Goal: Find specific page/section: Find specific page/section

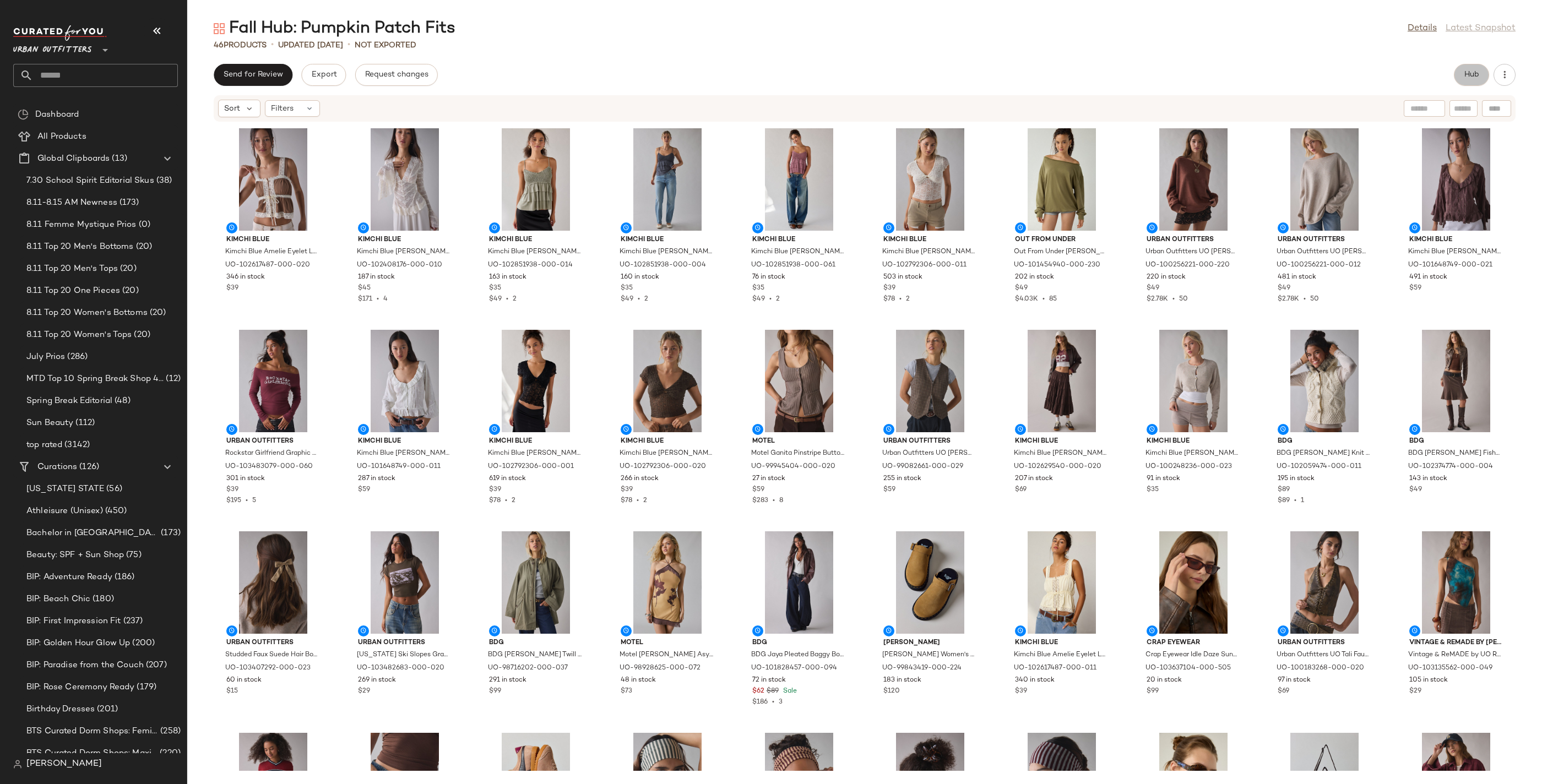
click at [1474, 68] on button "Hub" at bounding box center [1471, 75] width 35 height 22
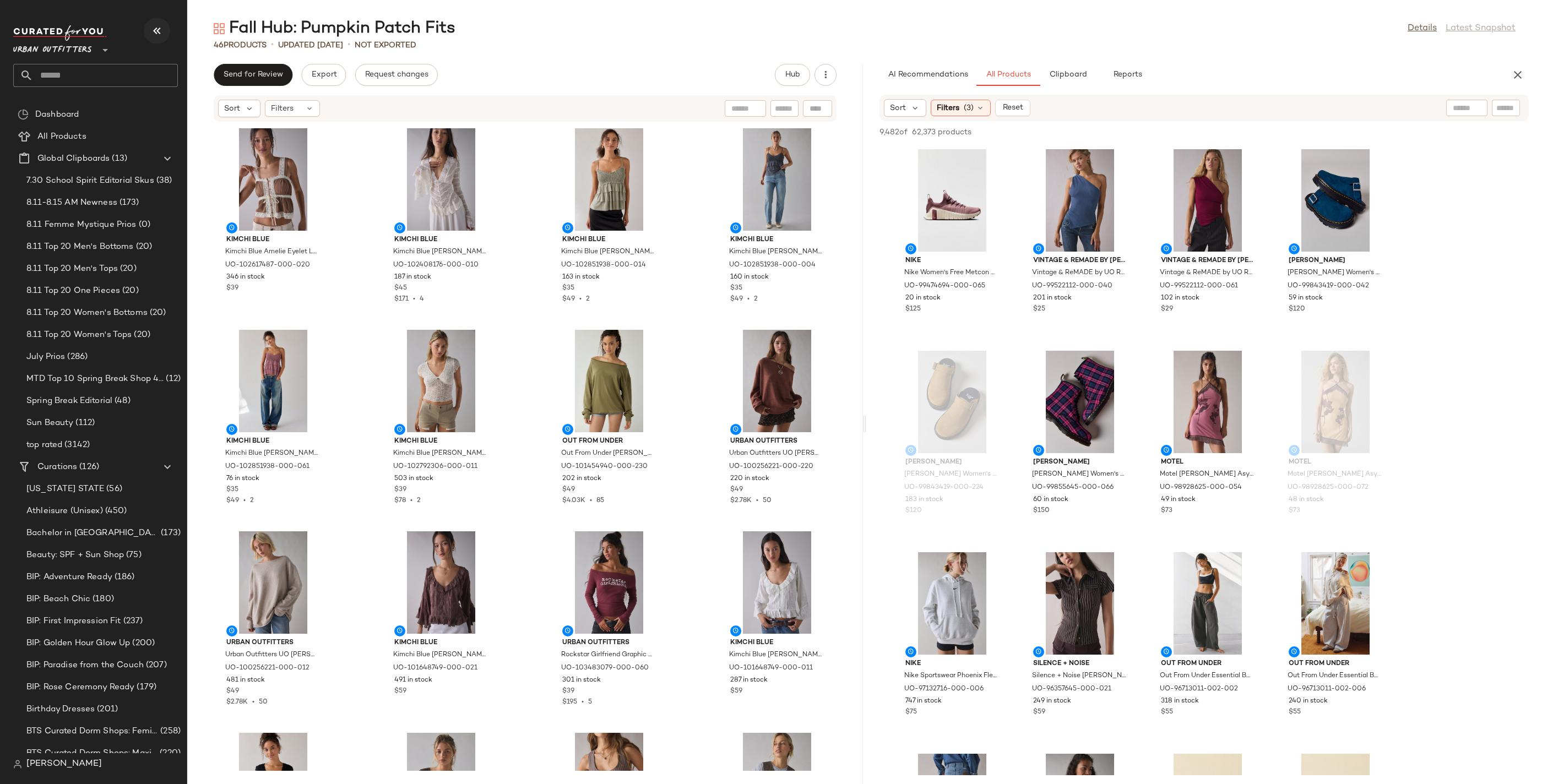
click at [162, 32] on icon "button" at bounding box center [157, 30] width 13 height 13
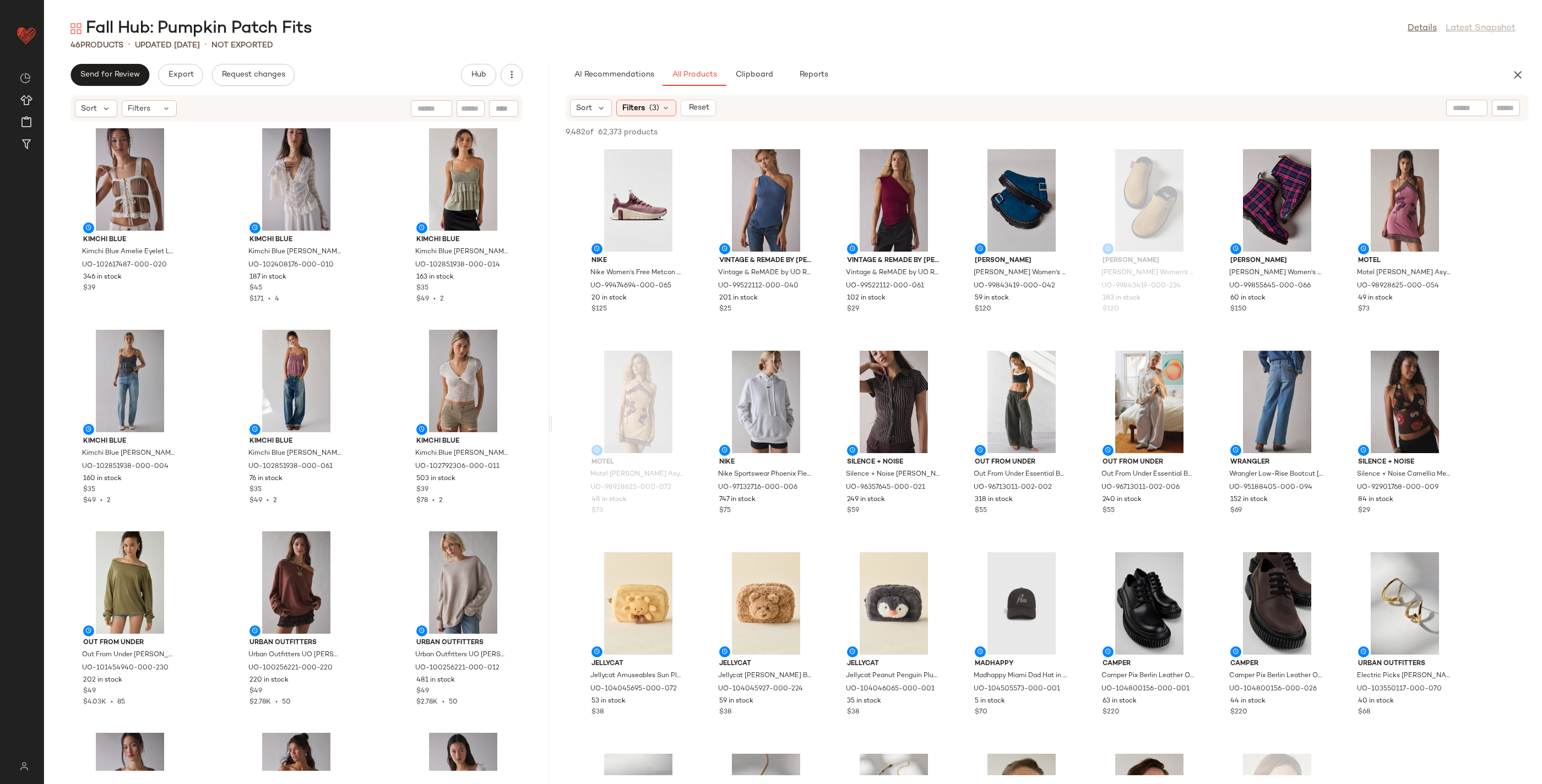
drag, startPoint x: 792, startPoint y: 422, endPoint x: 551, endPoint y: 406, distance: 241.5
click at [551, 406] on div "Fall Hub: Pumpkin Patch Fits Details Latest Snapshot 46 Products • updated [DAT…" at bounding box center [793, 401] width 1498 height 767
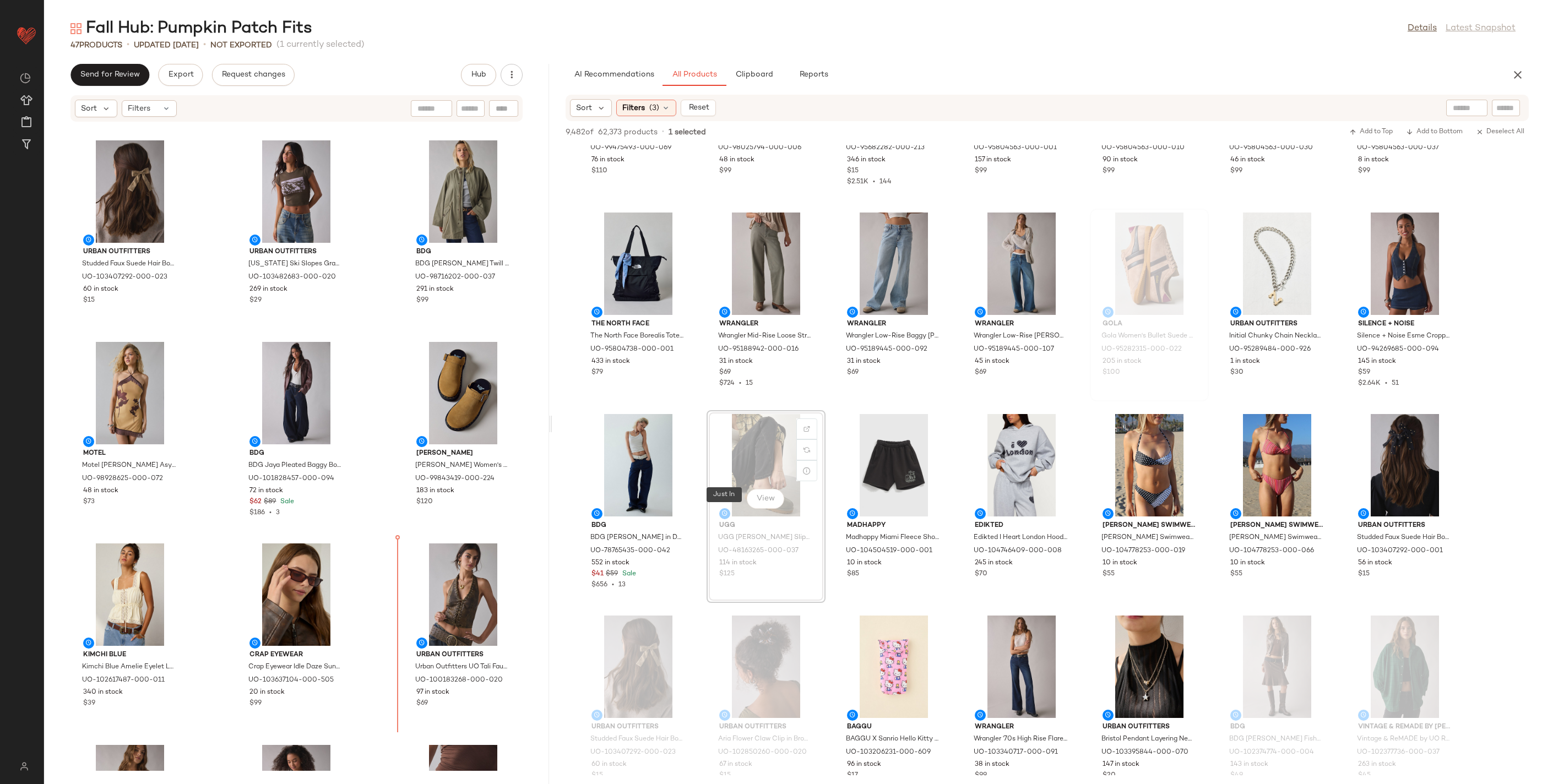
scroll to position [1408, 0]
drag, startPoint x: 733, startPoint y: 499, endPoint x: 725, endPoint y: 508, distance: 12.0
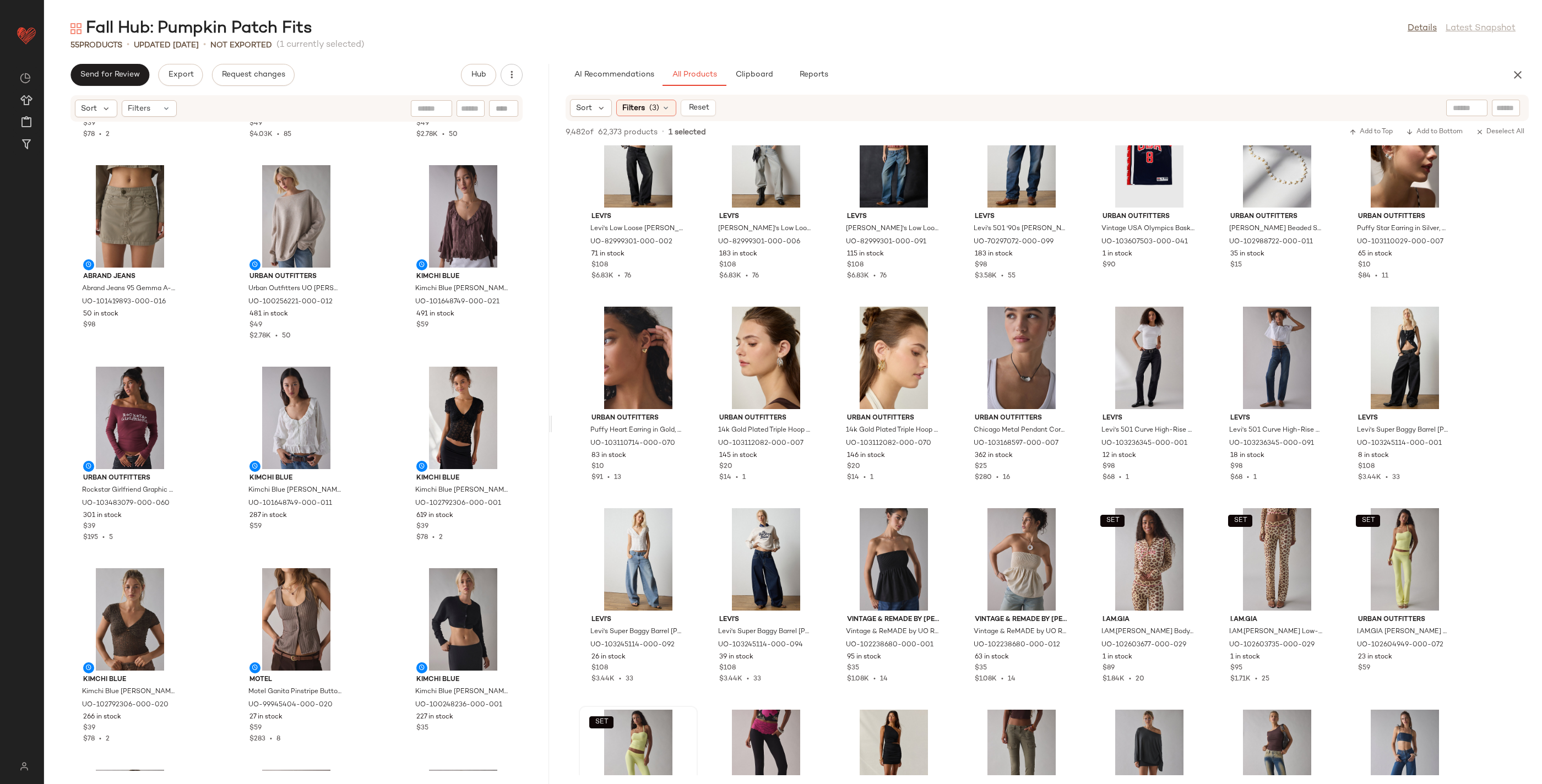
scroll to position [562, 0]
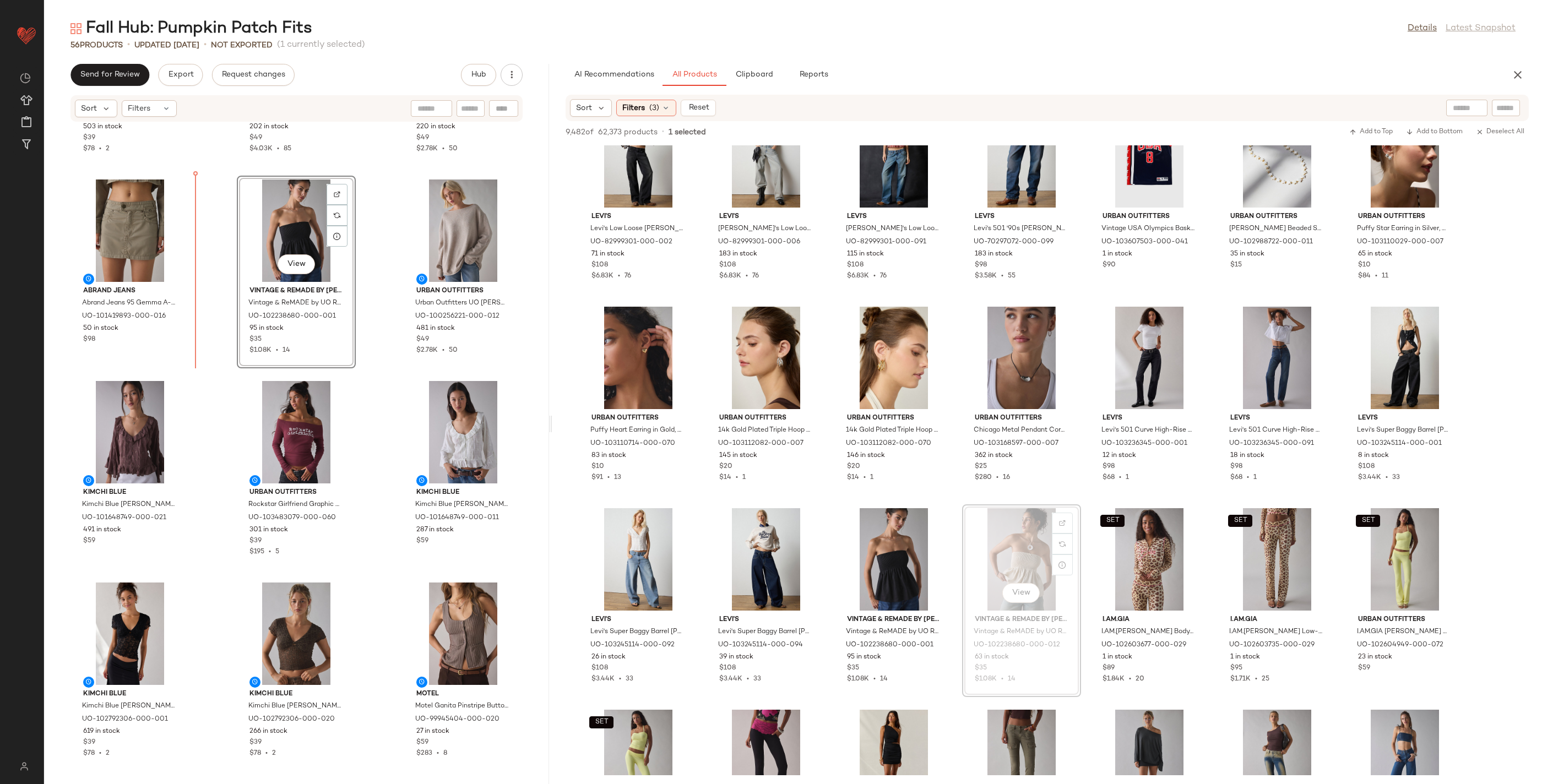
drag, startPoint x: 1032, startPoint y: 581, endPoint x: 1013, endPoint y: 573, distance: 20.6
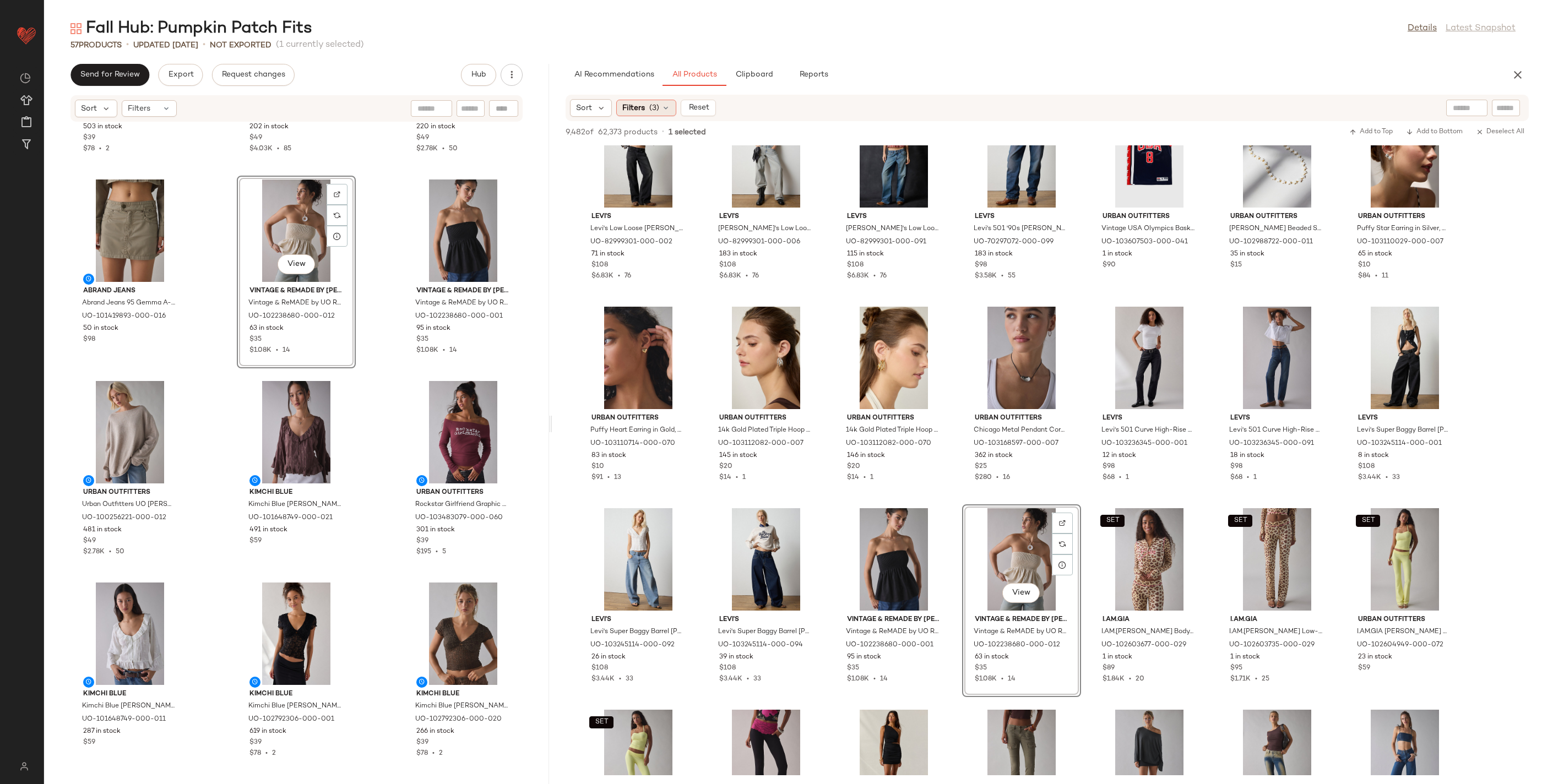
click at [634, 107] on span "Filters" at bounding box center [634, 108] width 22 height 12
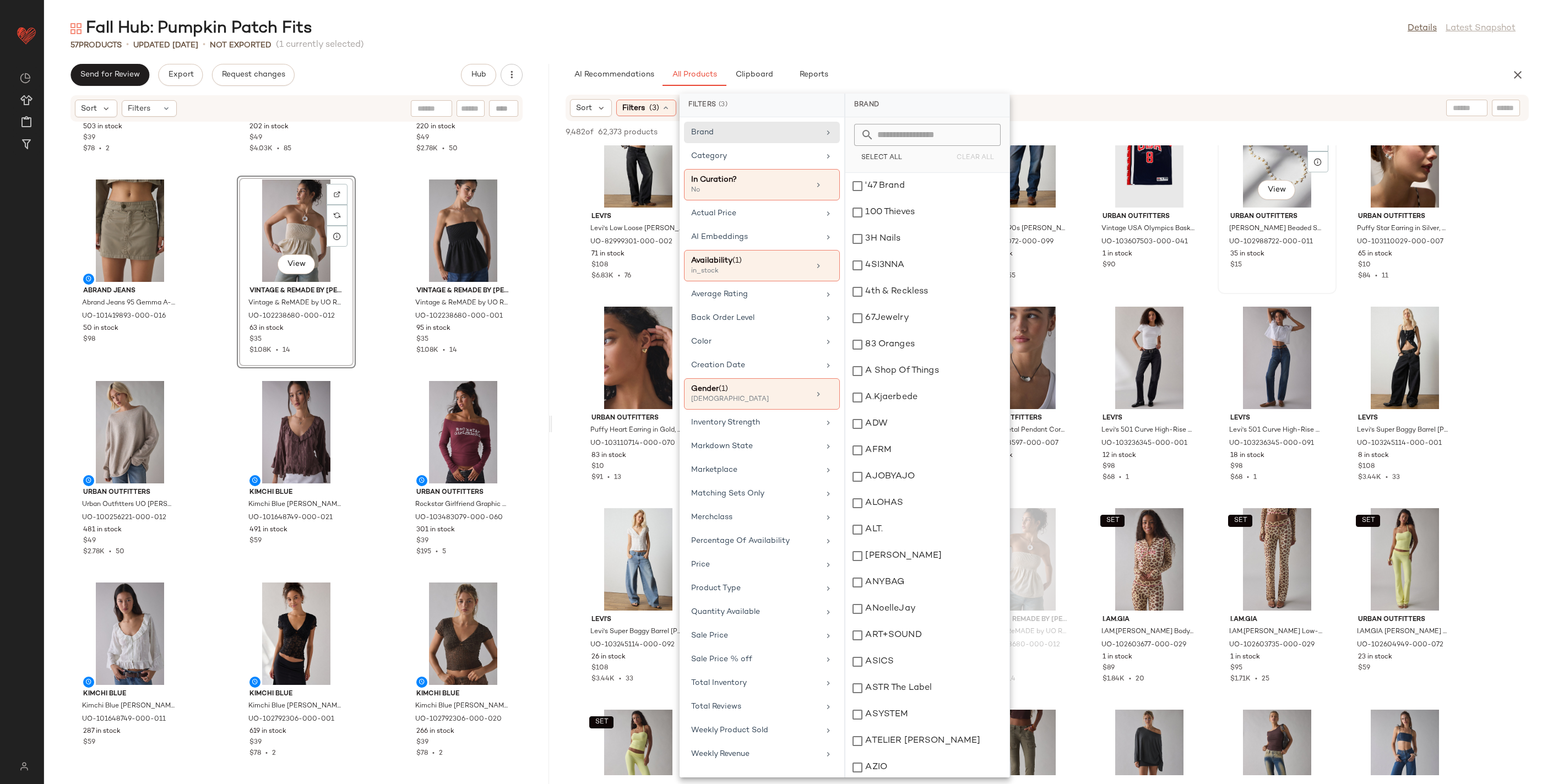
click at [1220, 175] on div "View Urban Outfitters [PERSON_NAME] Beaded Strand Necklace in Ivory, Women's at…" at bounding box center [1277, 198] width 117 height 191
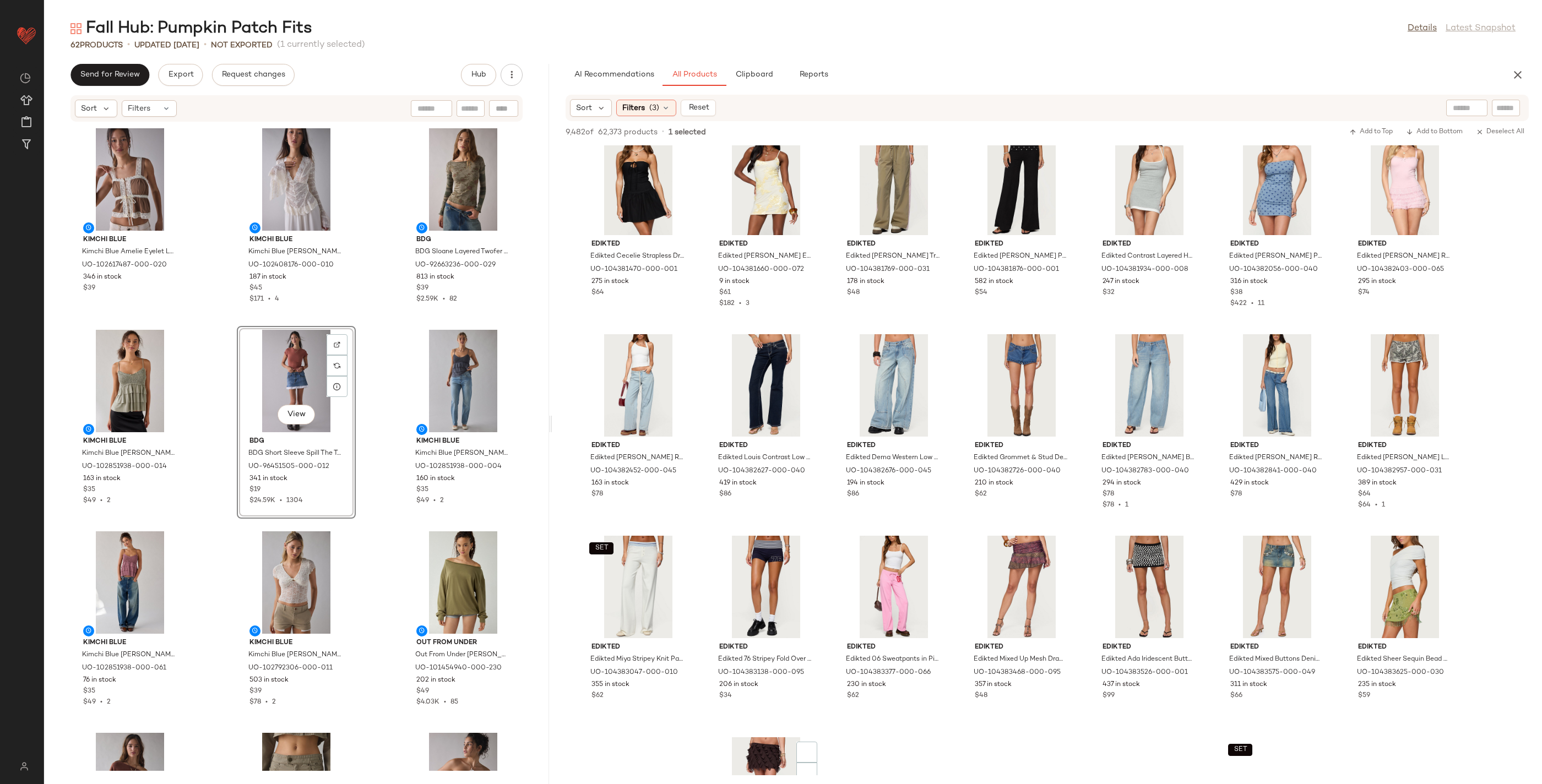
scroll to position [40619, 0]
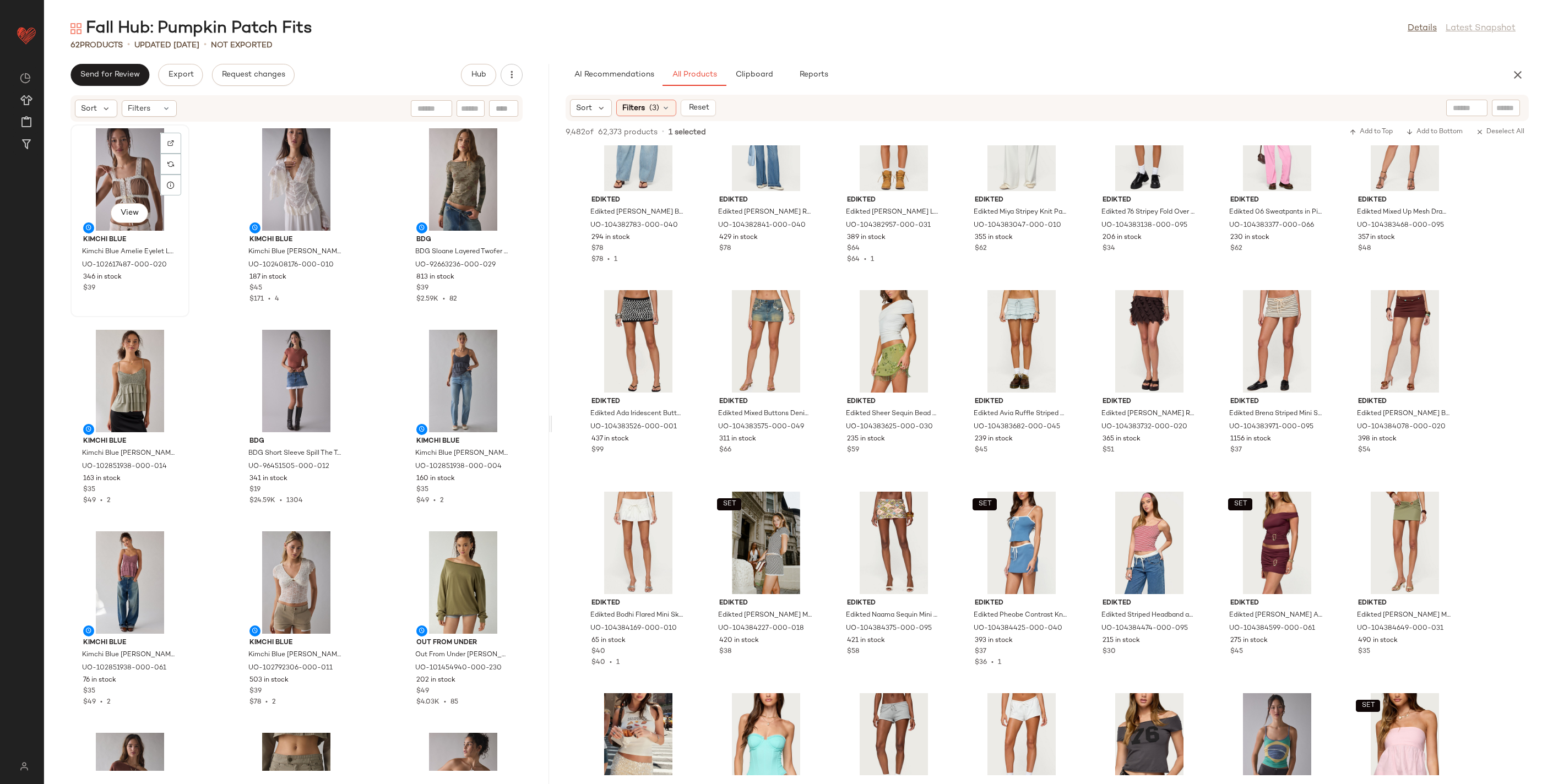
click at [107, 152] on div "View" at bounding box center [130, 179] width 111 height 102
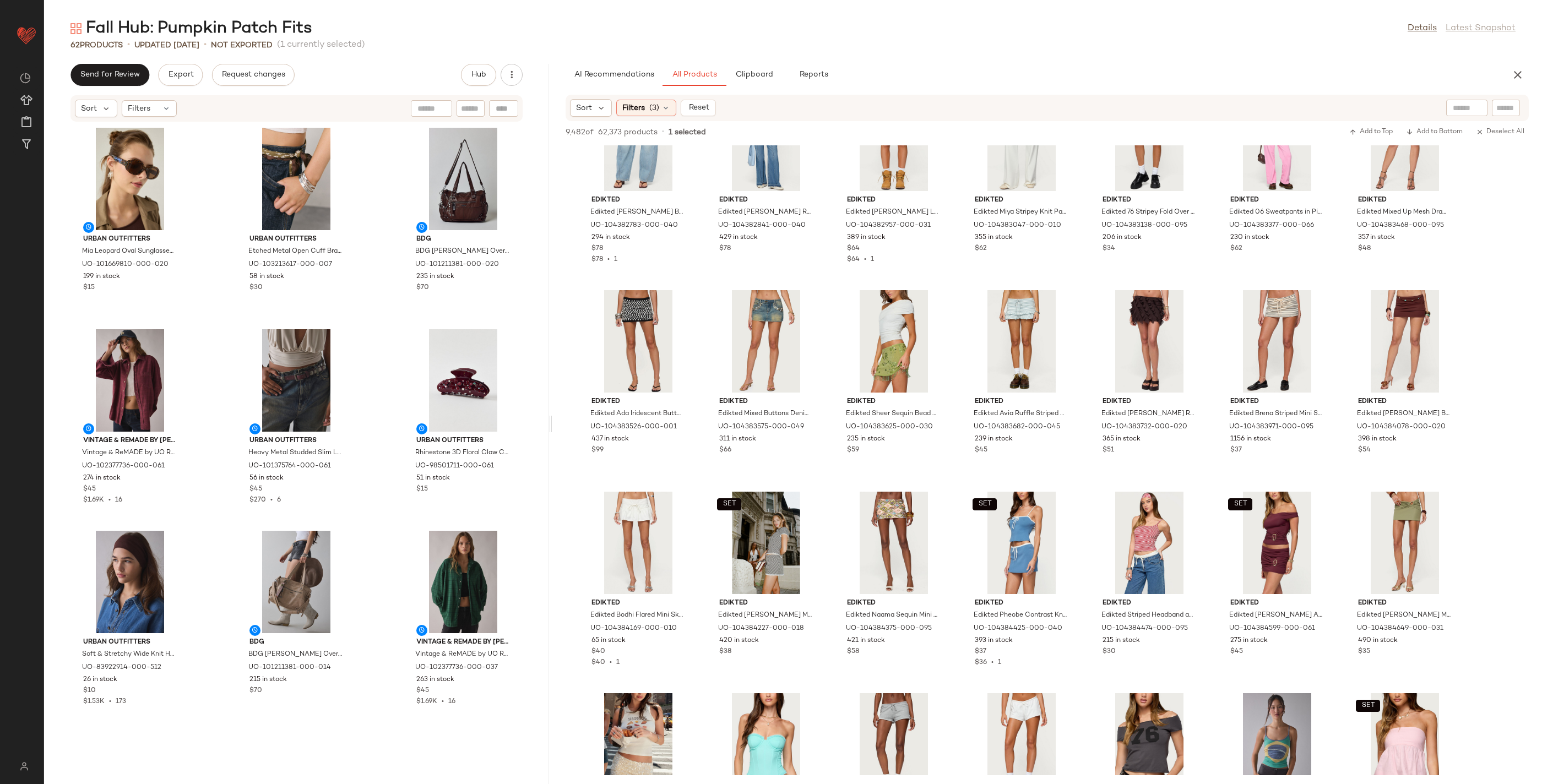
scroll to position [3585, 0]
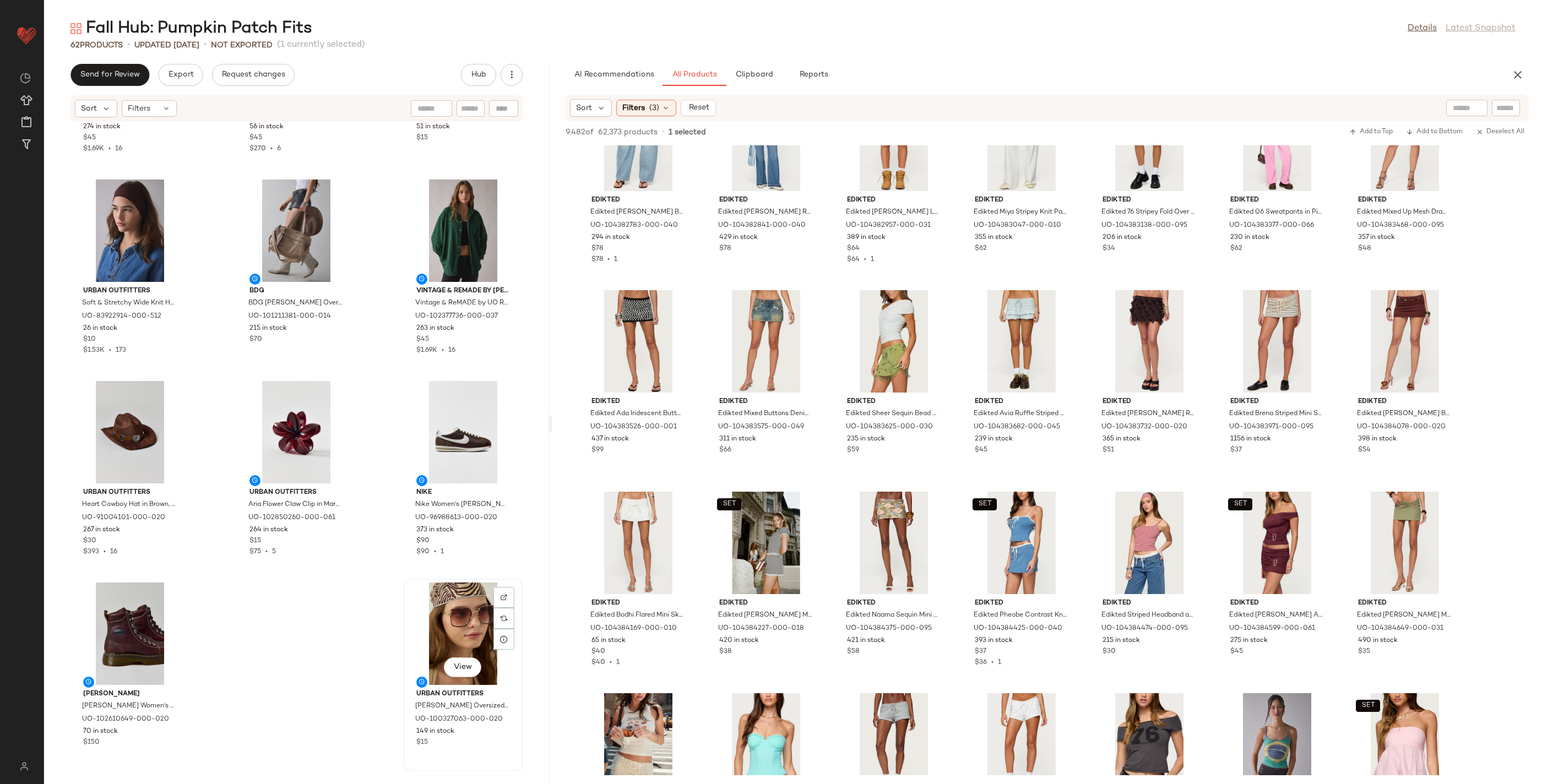
click at [463, 608] on div "View" at bounding box center [463, 634] width 111 height 102
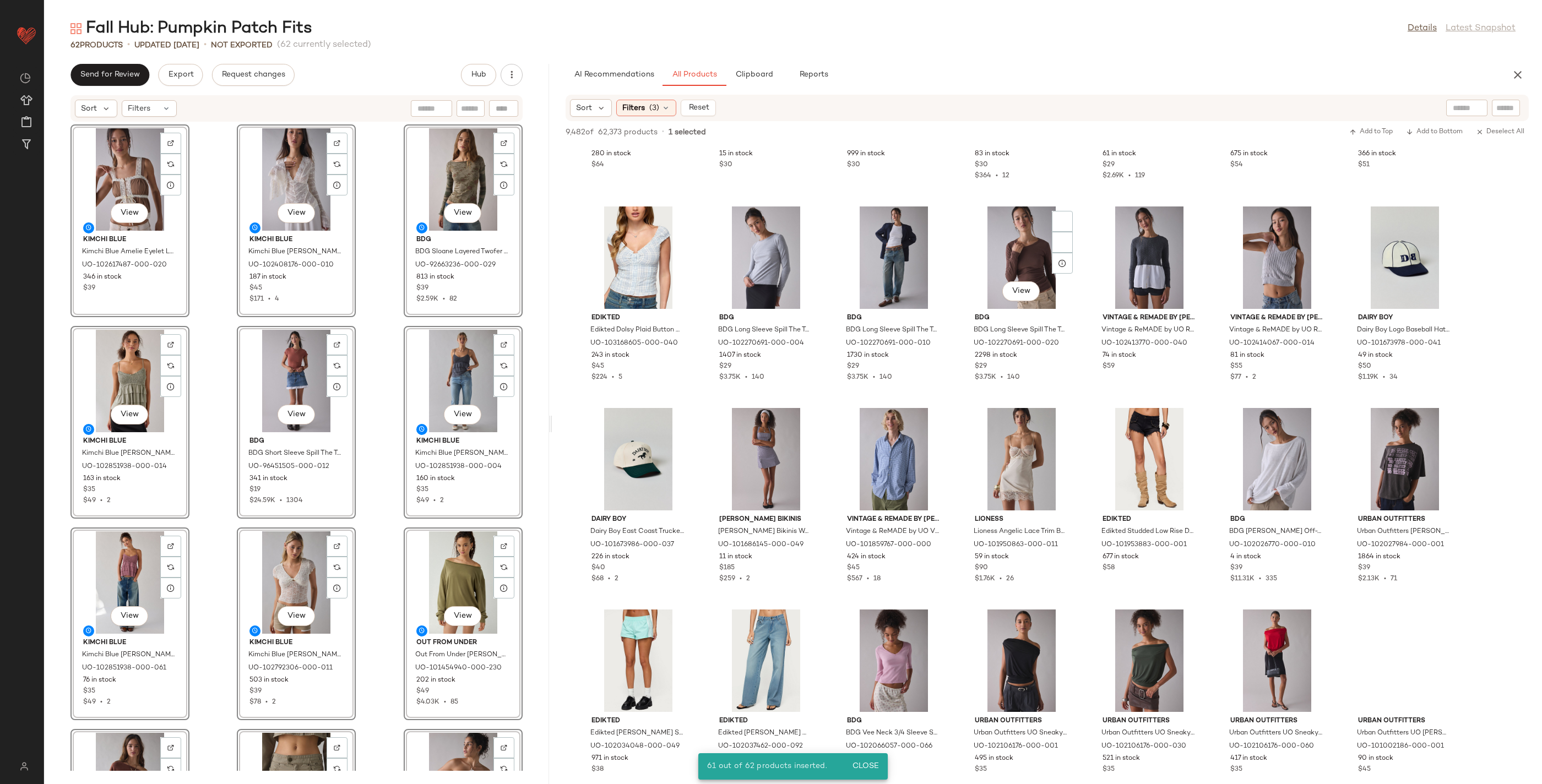
scroll to position [41545, 0]
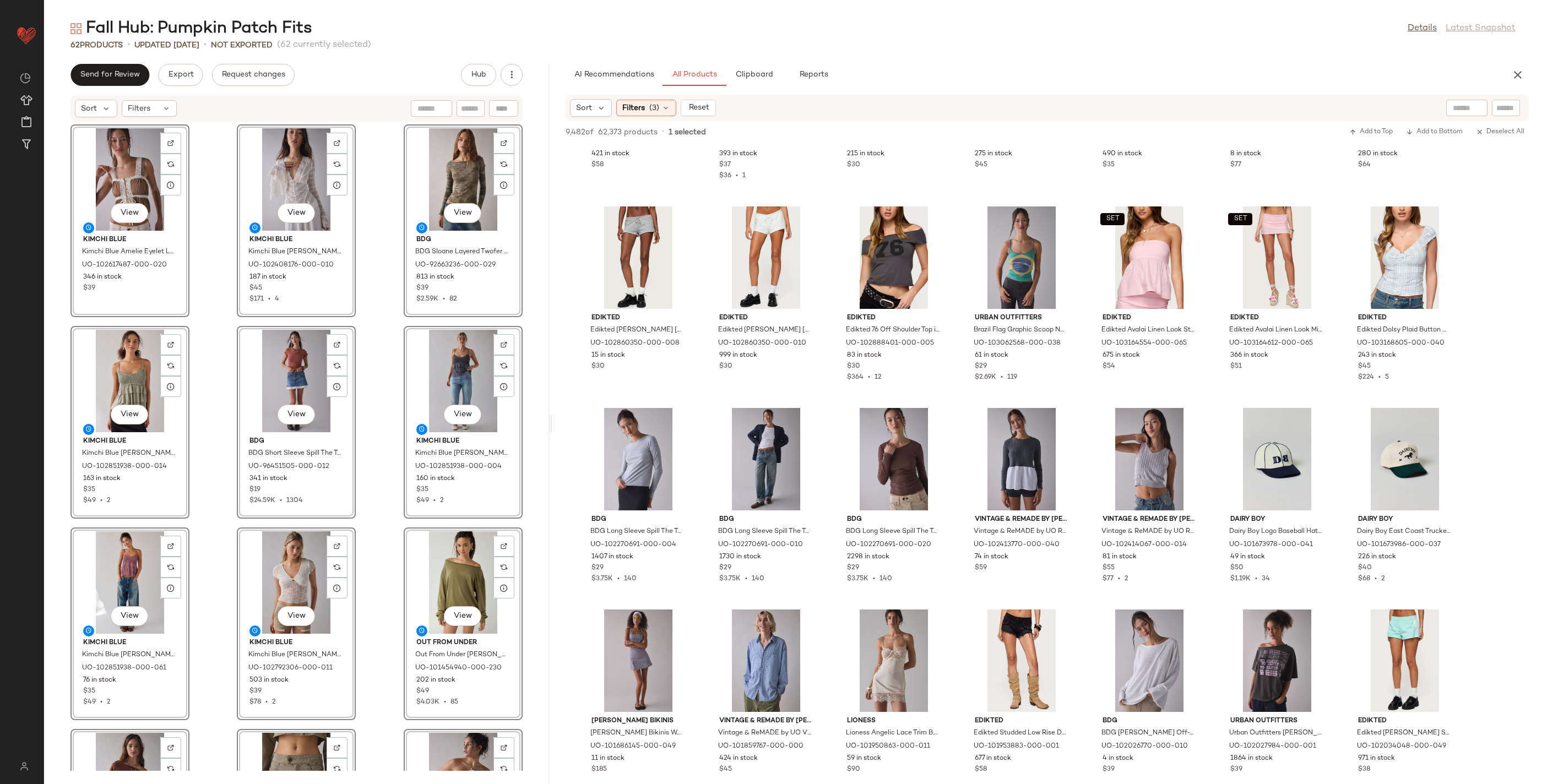
drag, startPoint x: 360, startPoint y: 414, endPoint x: 354, endPoint y: 405, distance: 10.8
click at [360, 414] on div "View Kimchi Blue Kimchi Blue Amelie Eyelet Lace Trim Tie-Front Babydoll Top in …" at bounding box center [296, 446] width 505 height 648
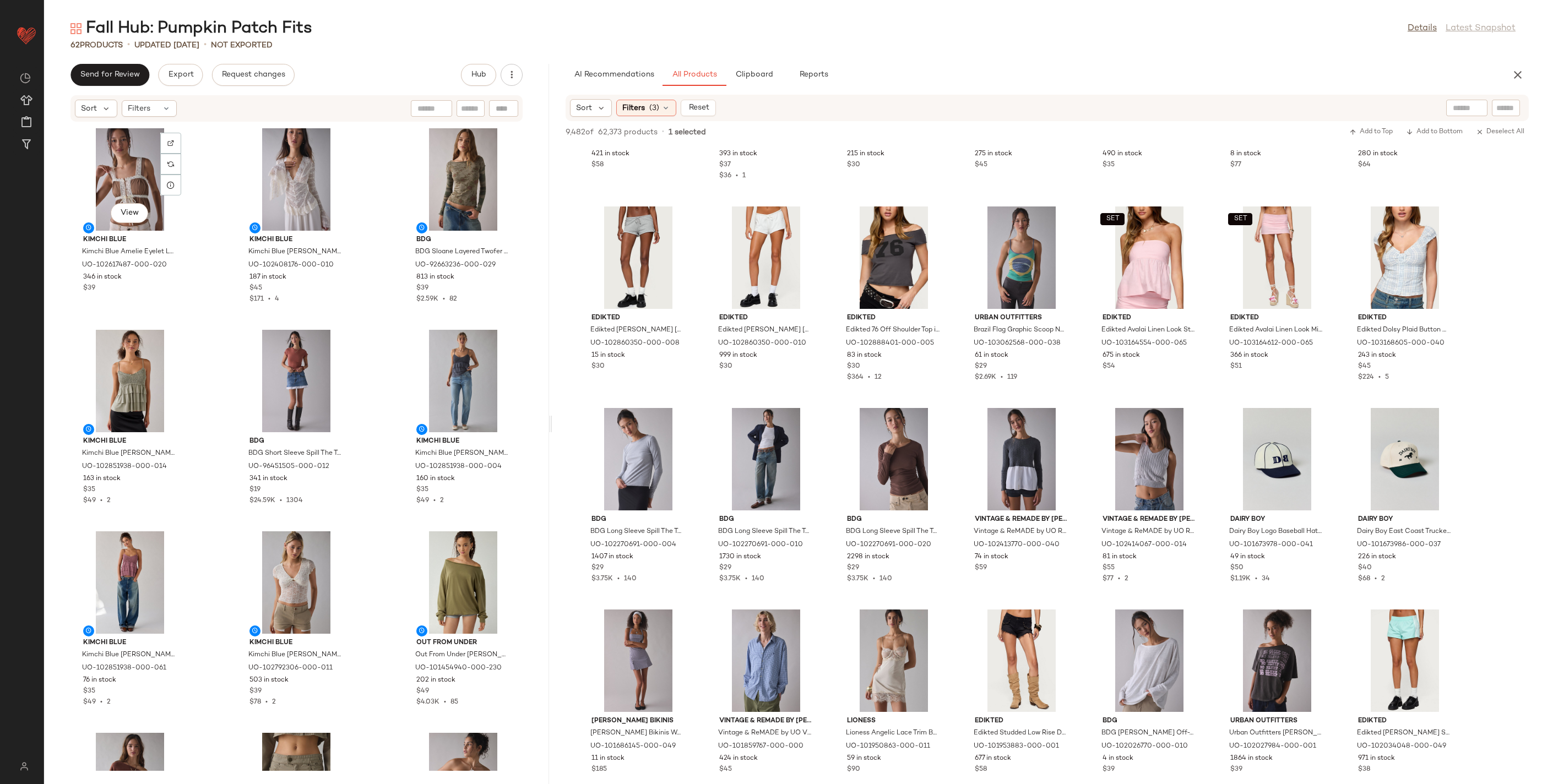
drag, startPoint x: 117, startPoint y: 162, endPoint x: 223, endPoint y: 211, distance: 116.8
click at [117, 162] on div "View" at bounding box center [130, 179] width 111 height 102
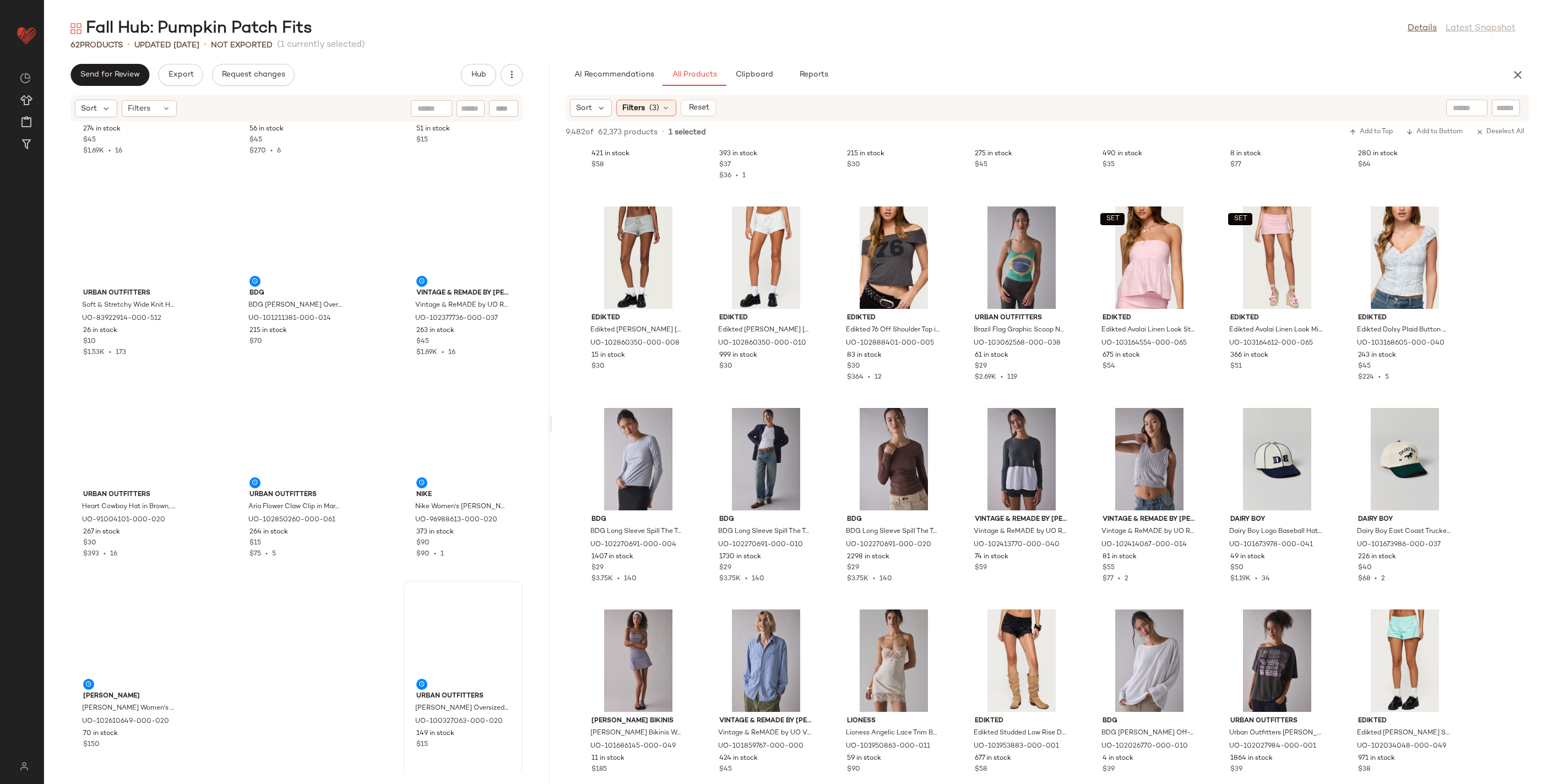
scroll to position [3585, 0]
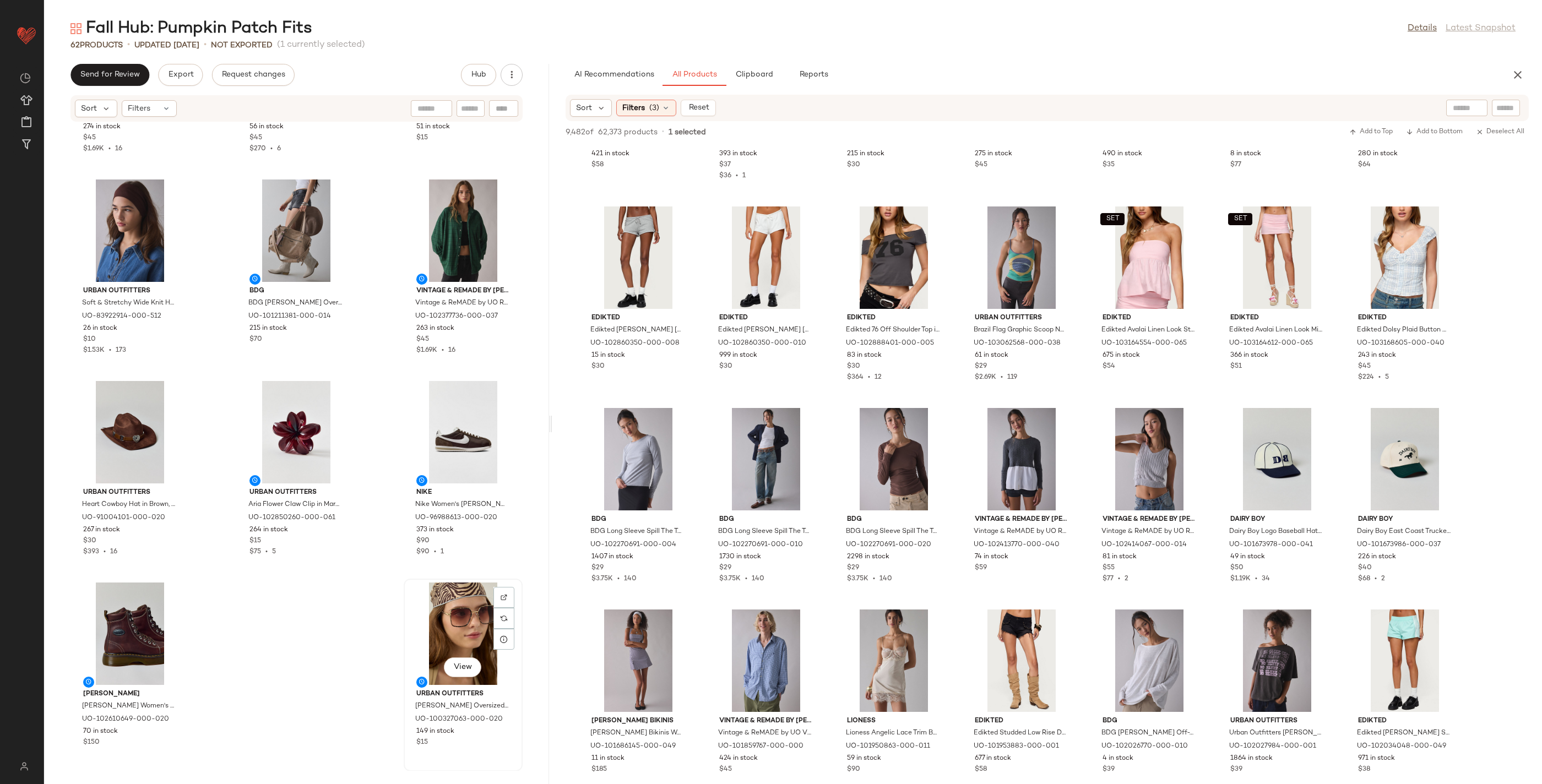
click at [462, 614] on div "View" at bounding box center [463, 634] width 111 height 102
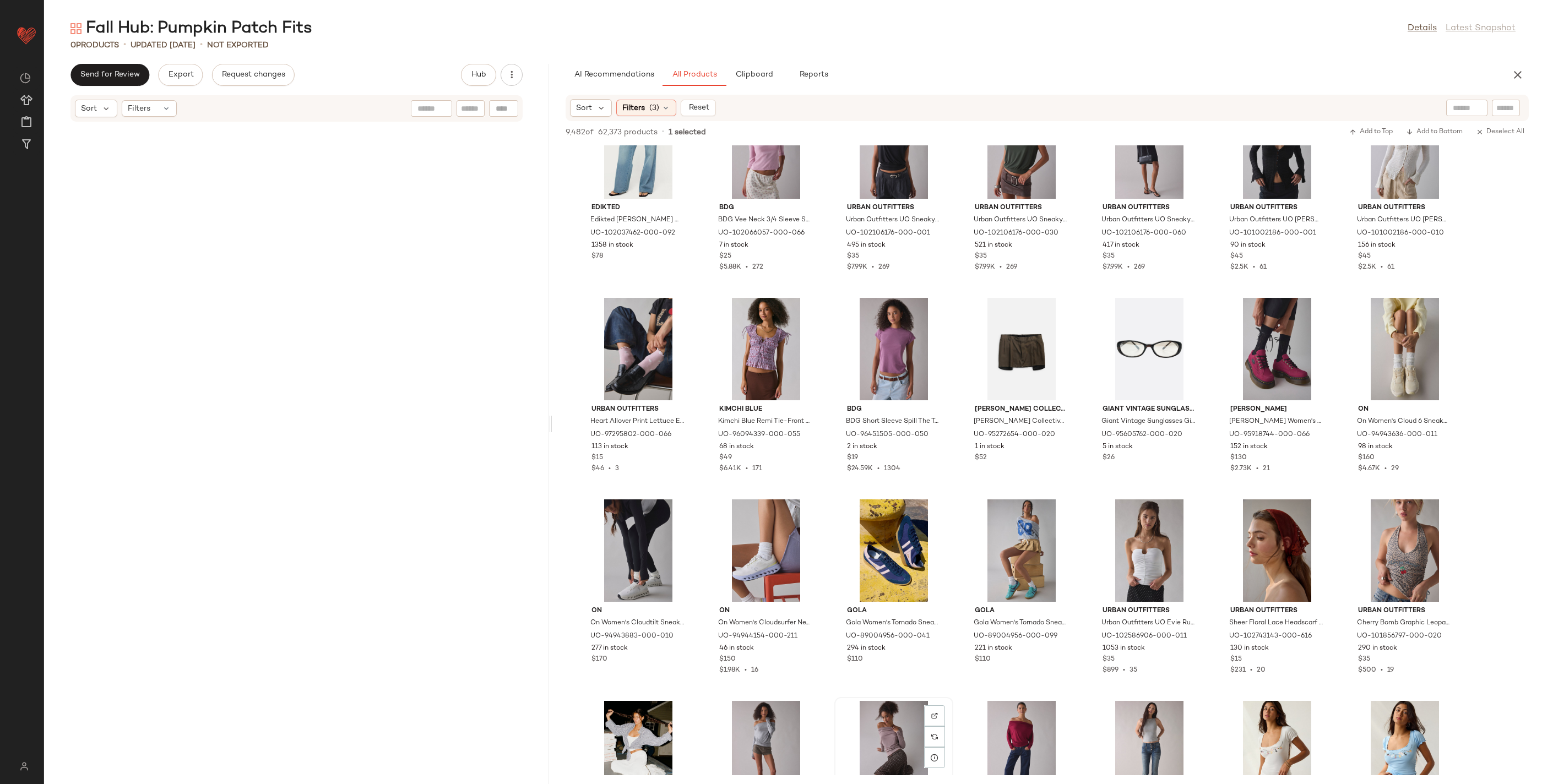
scroll to position [42937, 0]
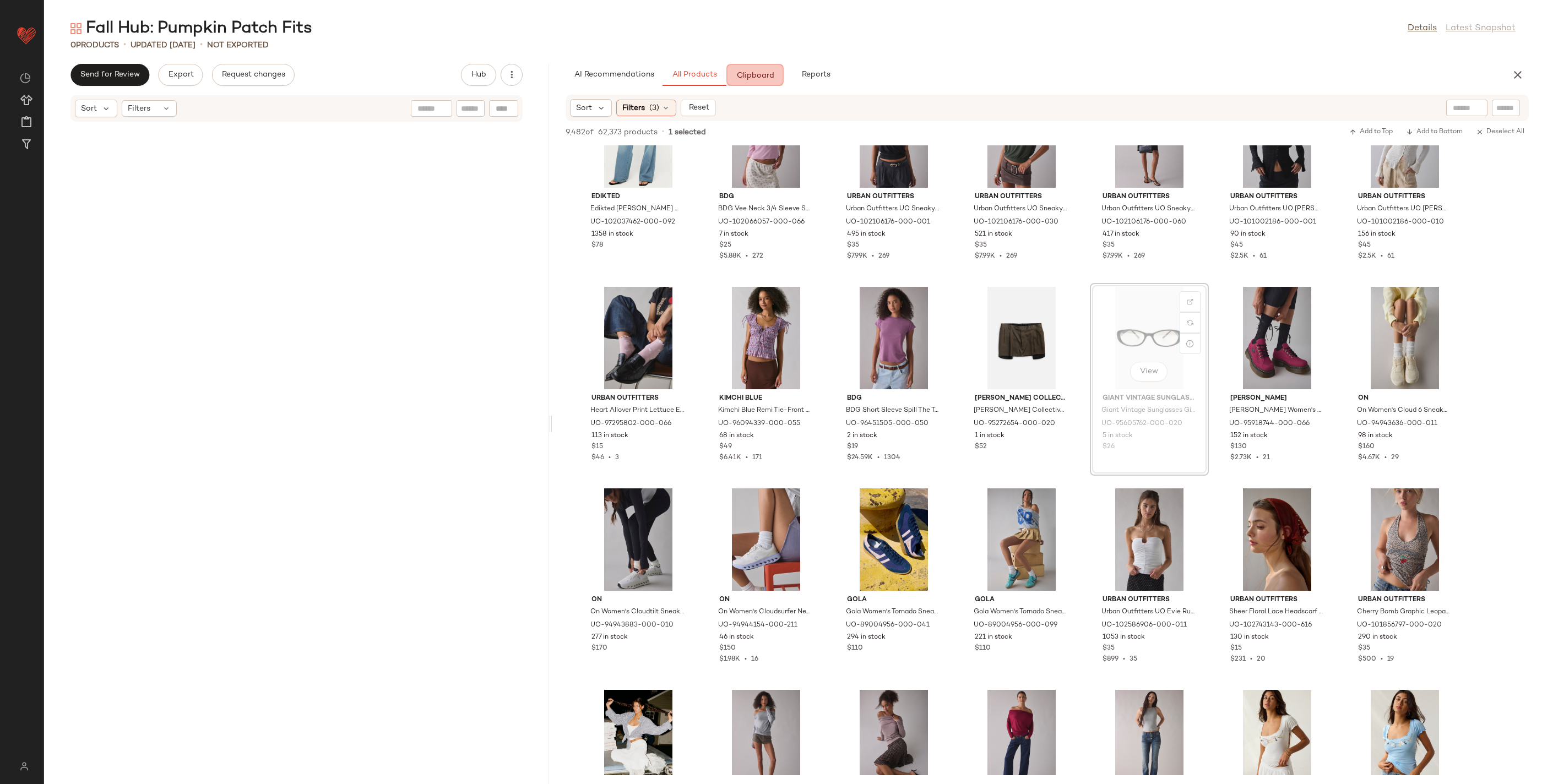
drag, startPoint x: 1124, startPoint y: 428, endPoint x: 1091, endPoint y: 377, distance: 60.7
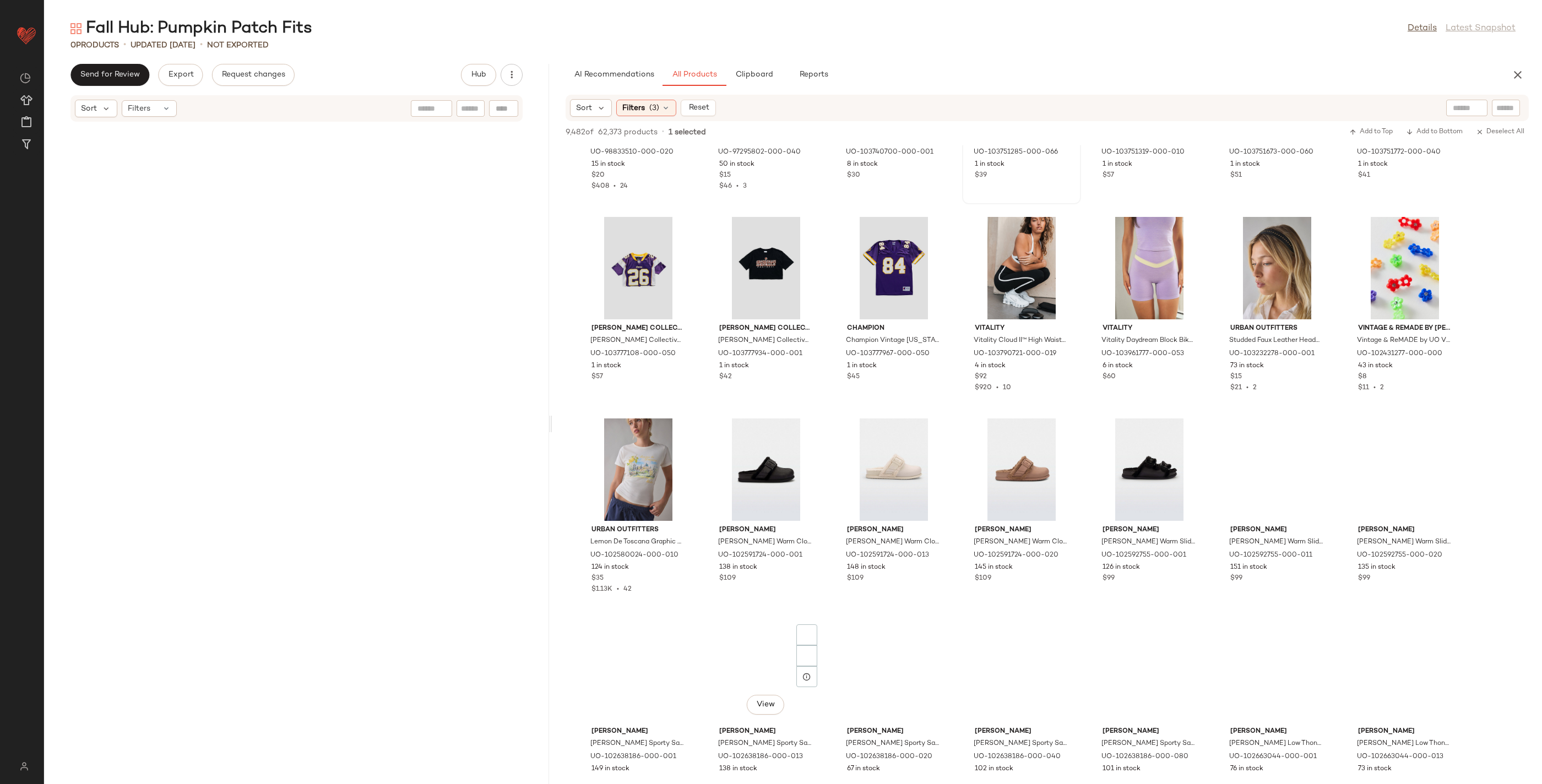
scroll to position [46608, 0]
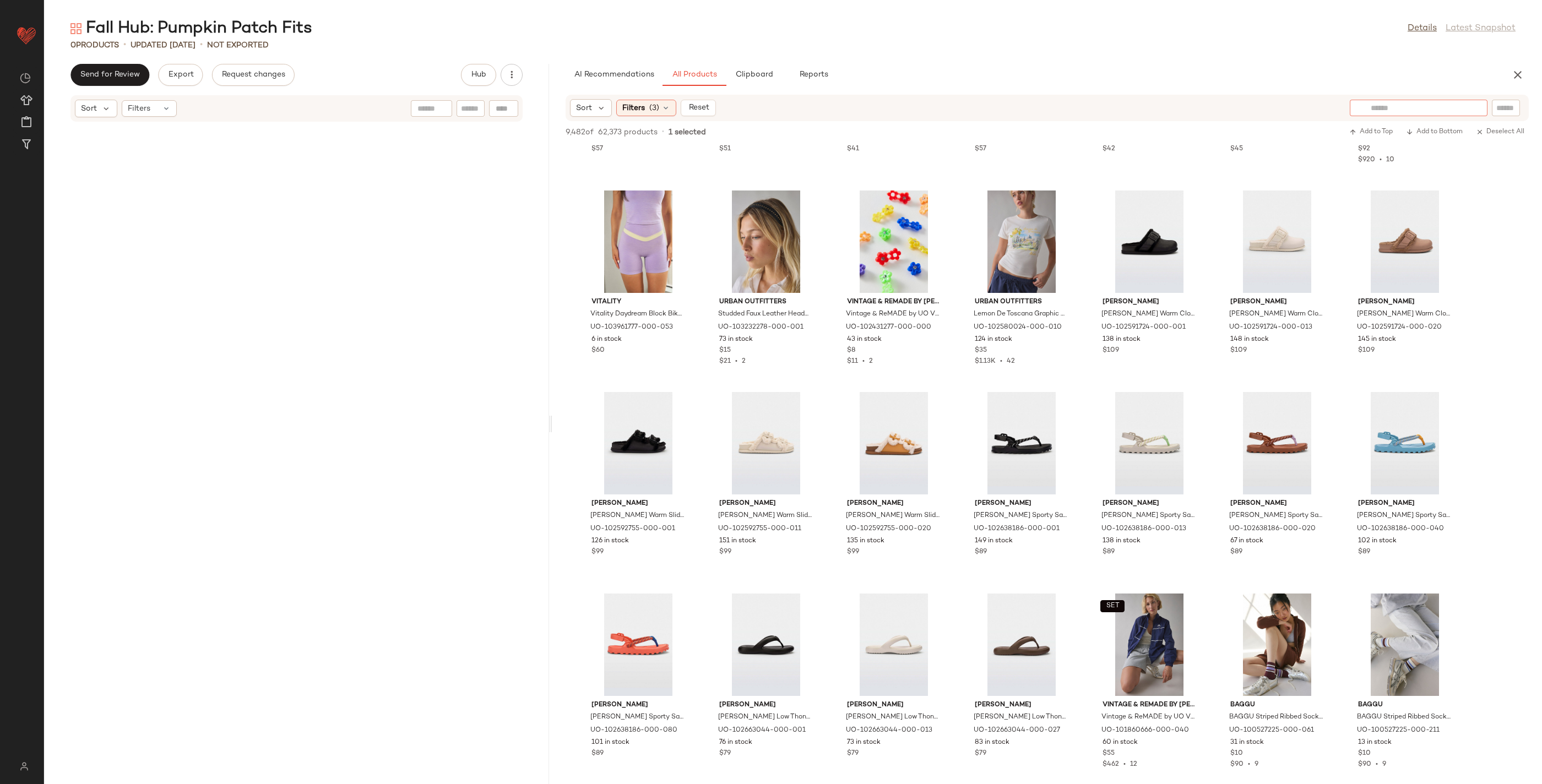
click at [1474, 105] on div at bounding box center [1418, 108] width 137 height 17
type input "*******"
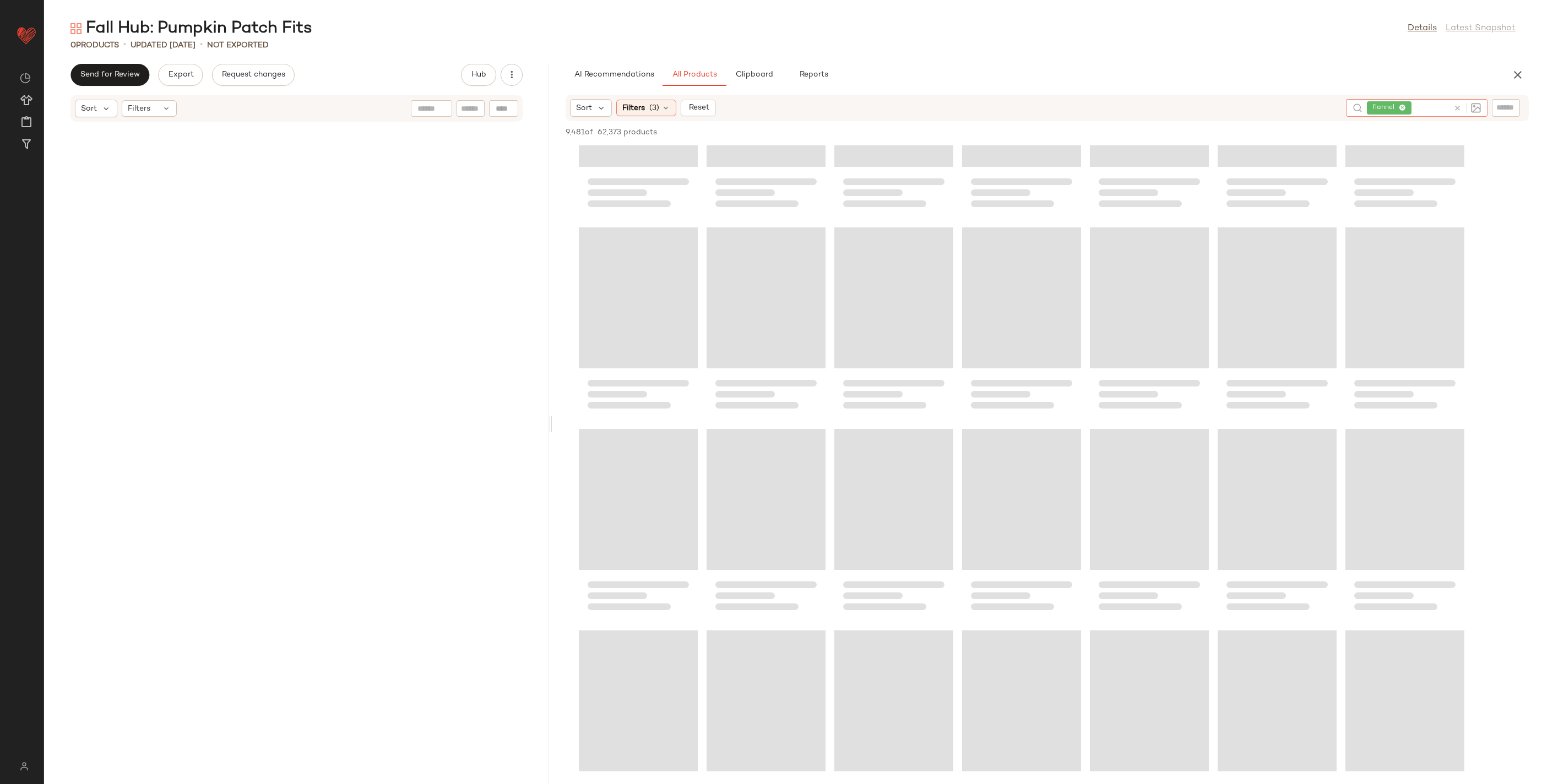
scroll to position [741, 0]
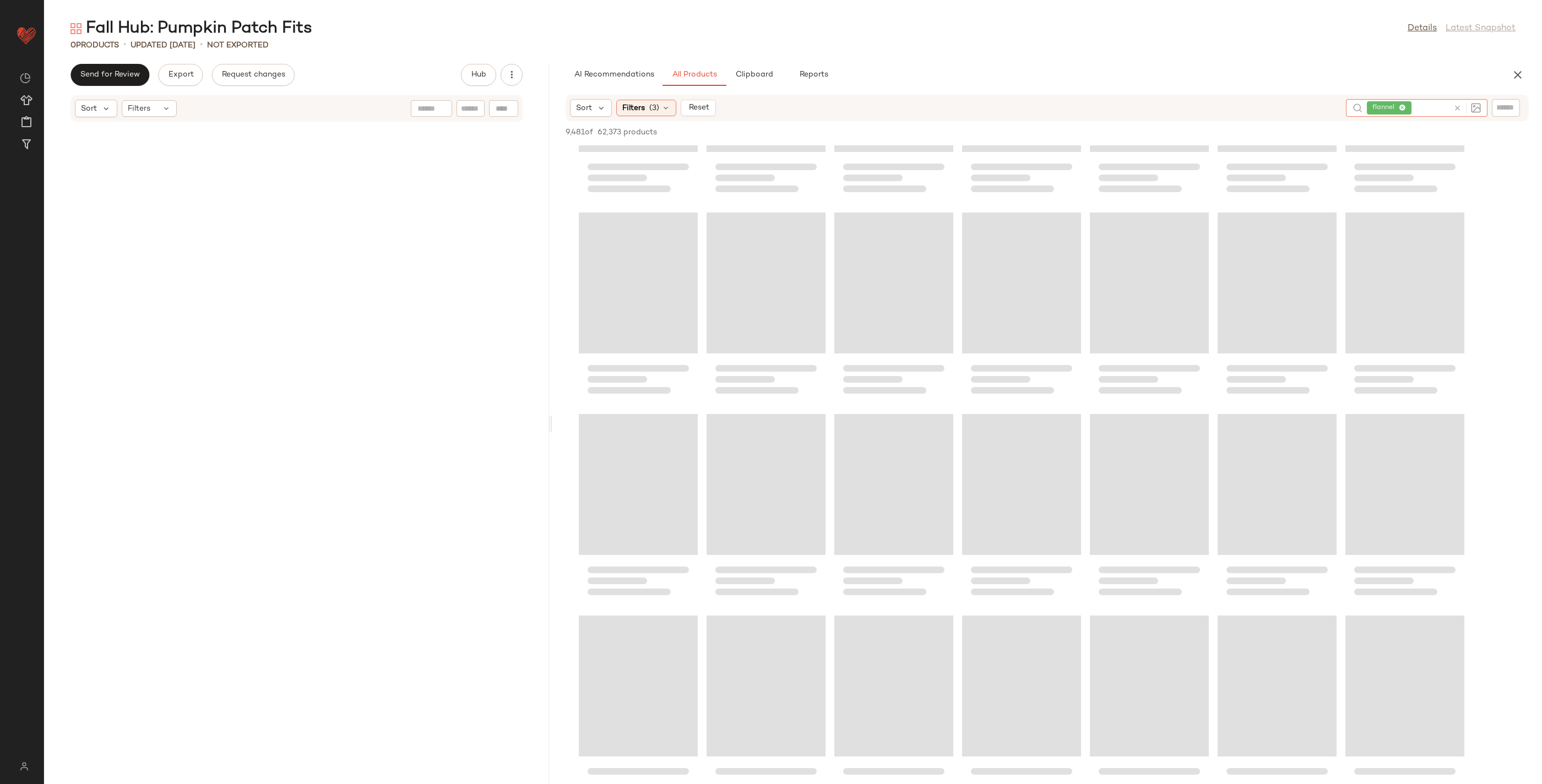
click at [1454, 108] on icon at bounding box center [1457, 108] width 8 height 8
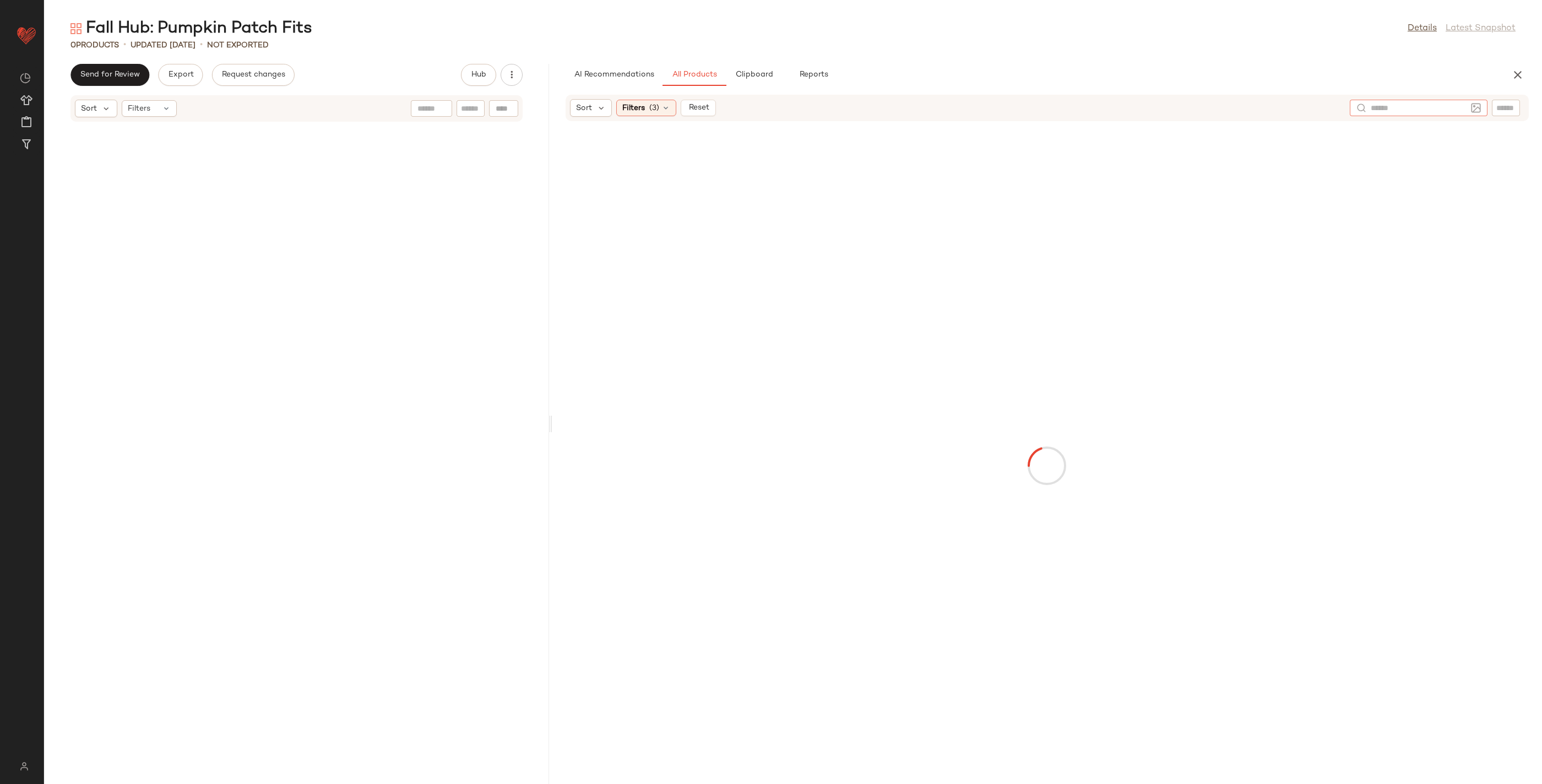
click at [1495, 105] on div at bounding box center [1505, 108] width 28 height 17
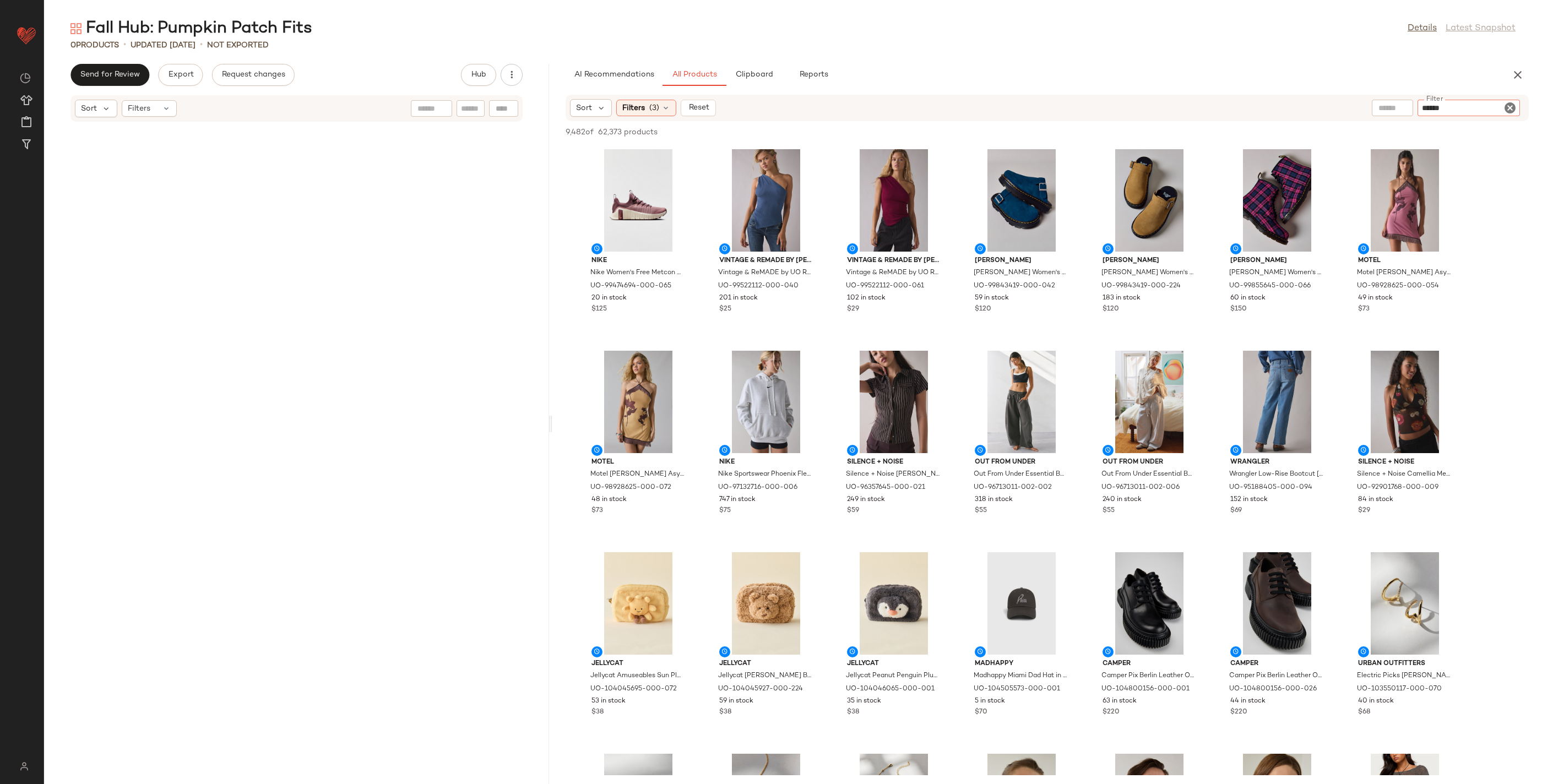
type input "*******"
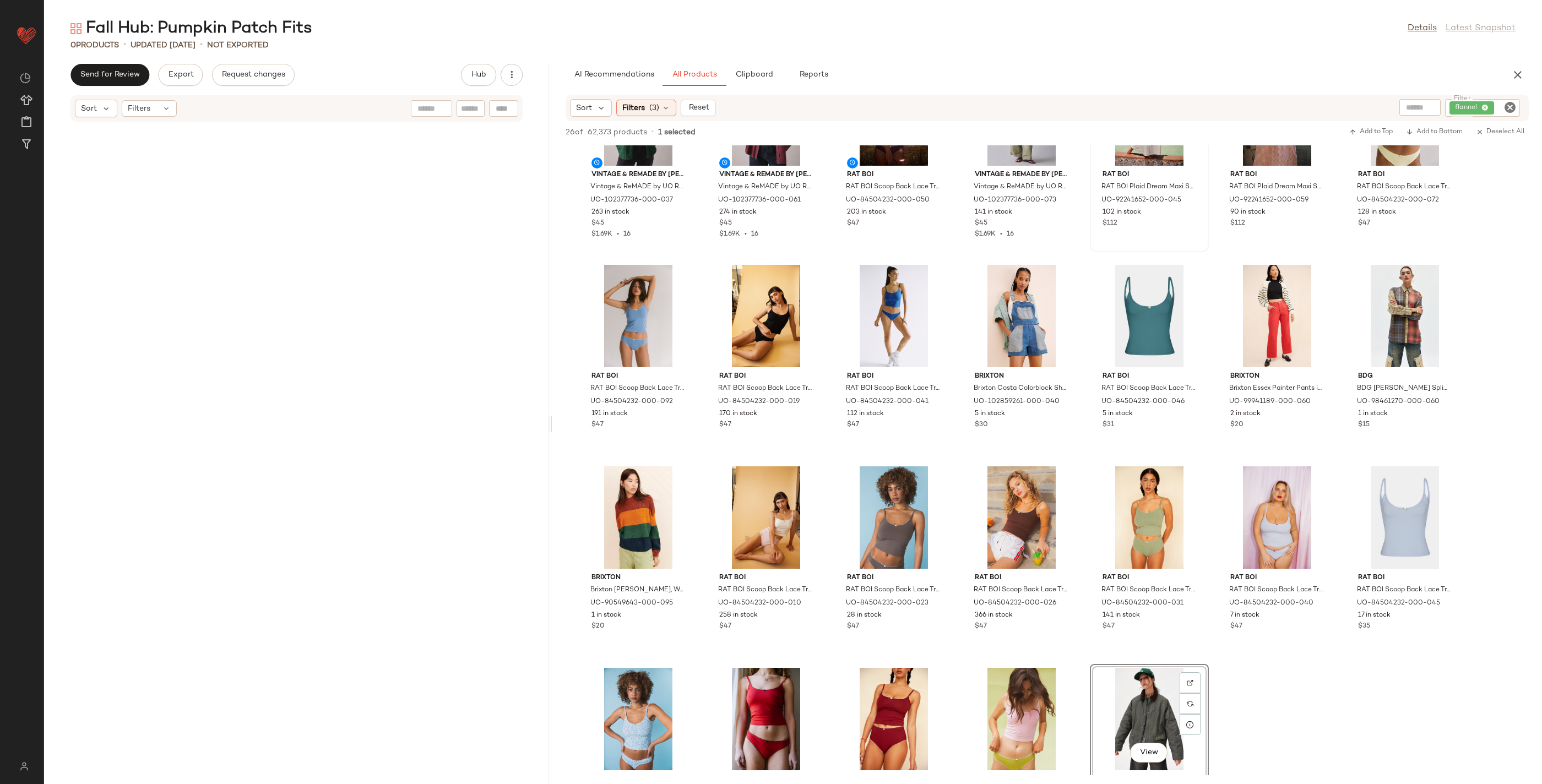
scroll to position [0, 0]
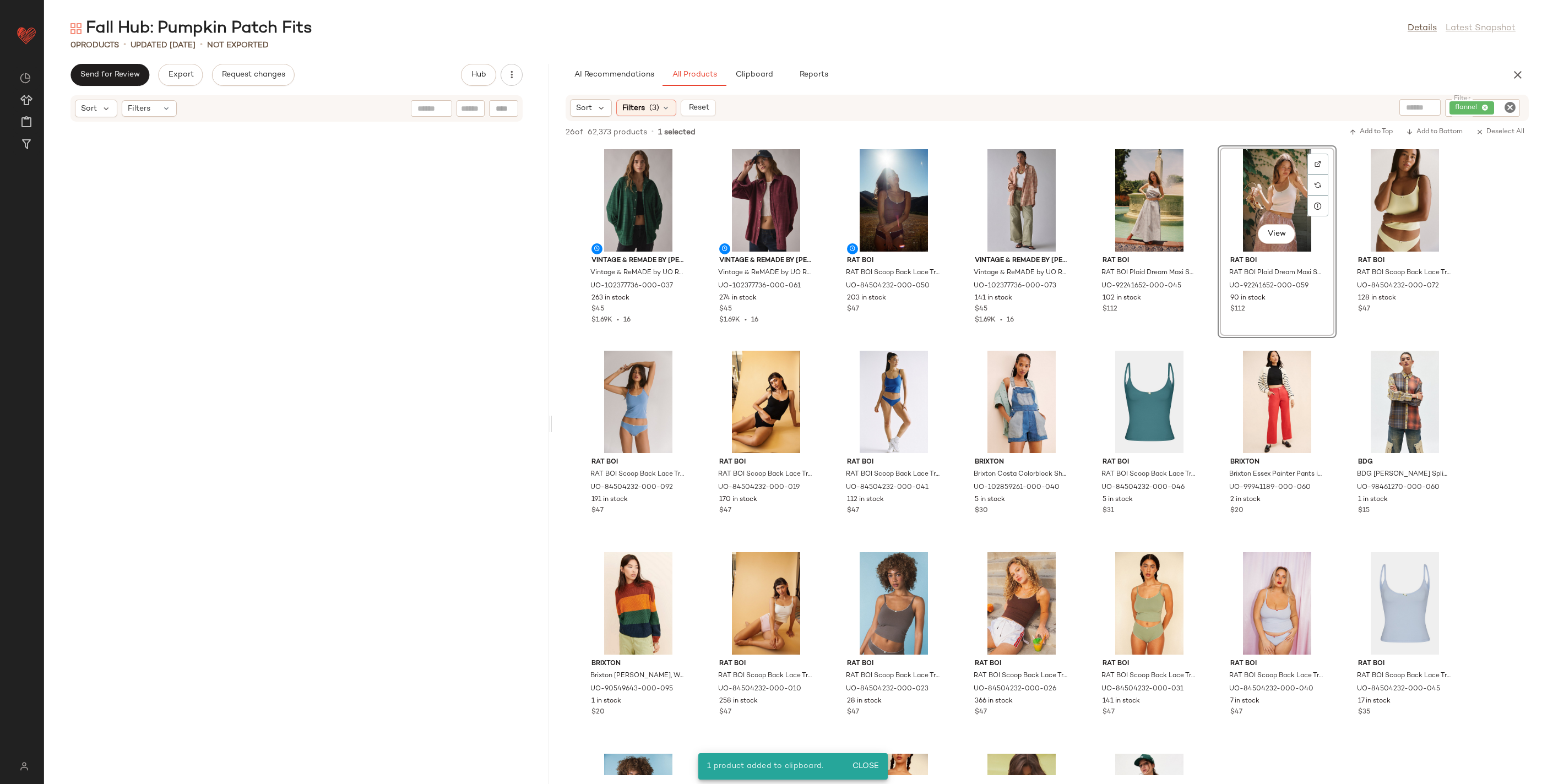
drag, startPoint x: 1274, startPoint y: 277, endPoint x: 1178, endPoint y: 7, distance: 286.6
click at [1511, 104] on icon "Clear Filter" at bounding box center [1509, 107] width 13 height 13
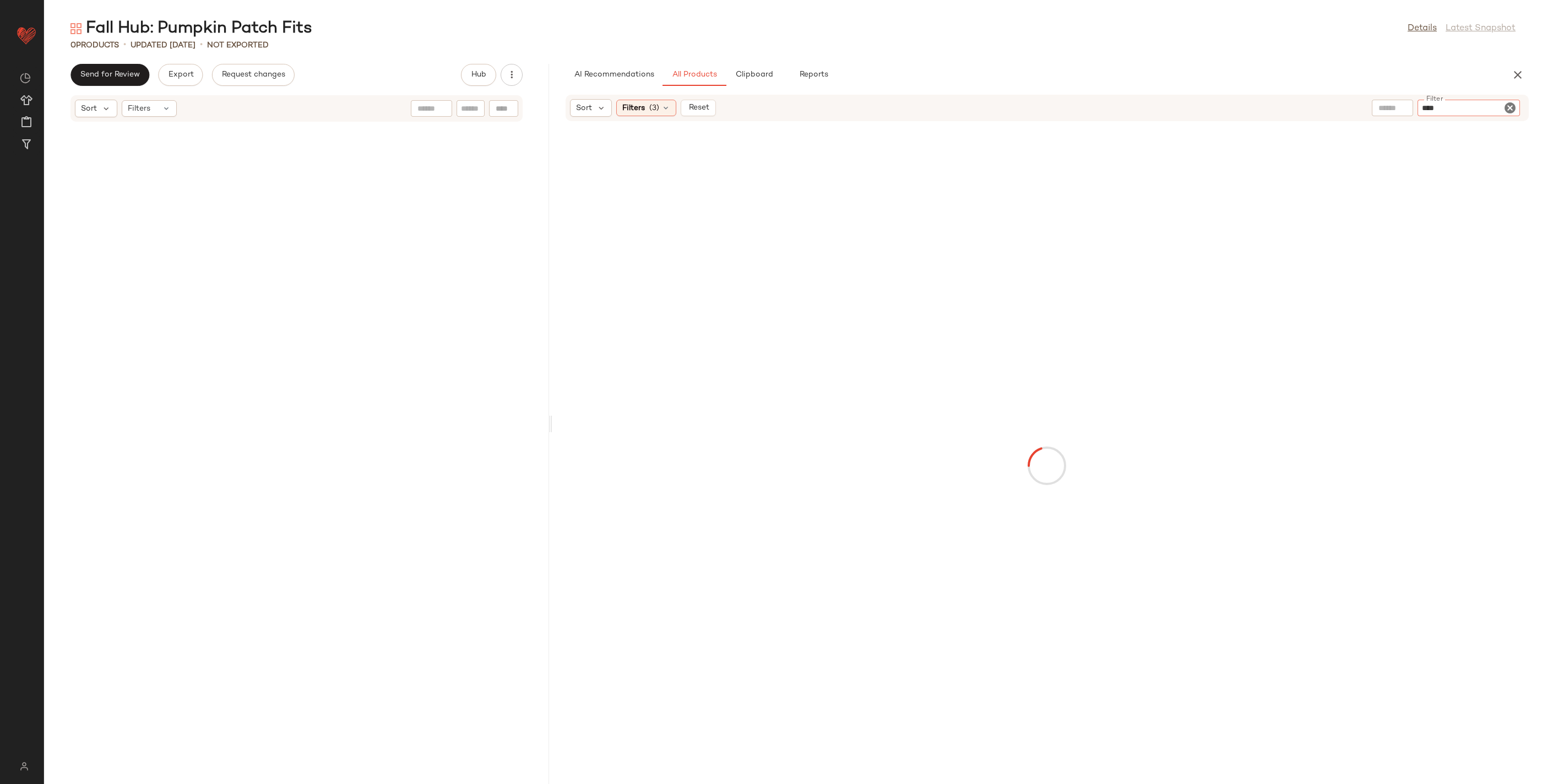
type input "*****"
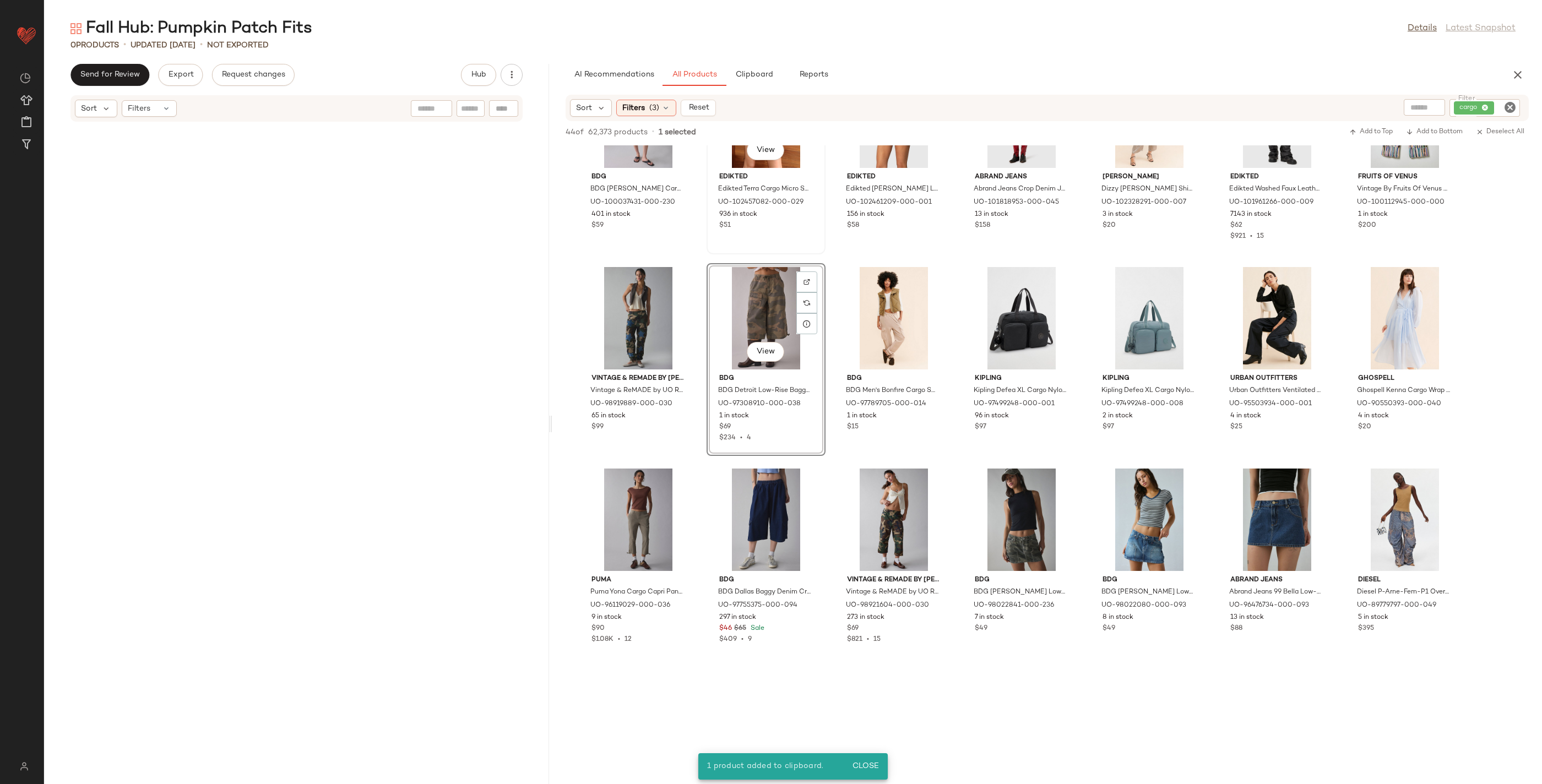
scroll to position [800, 0]
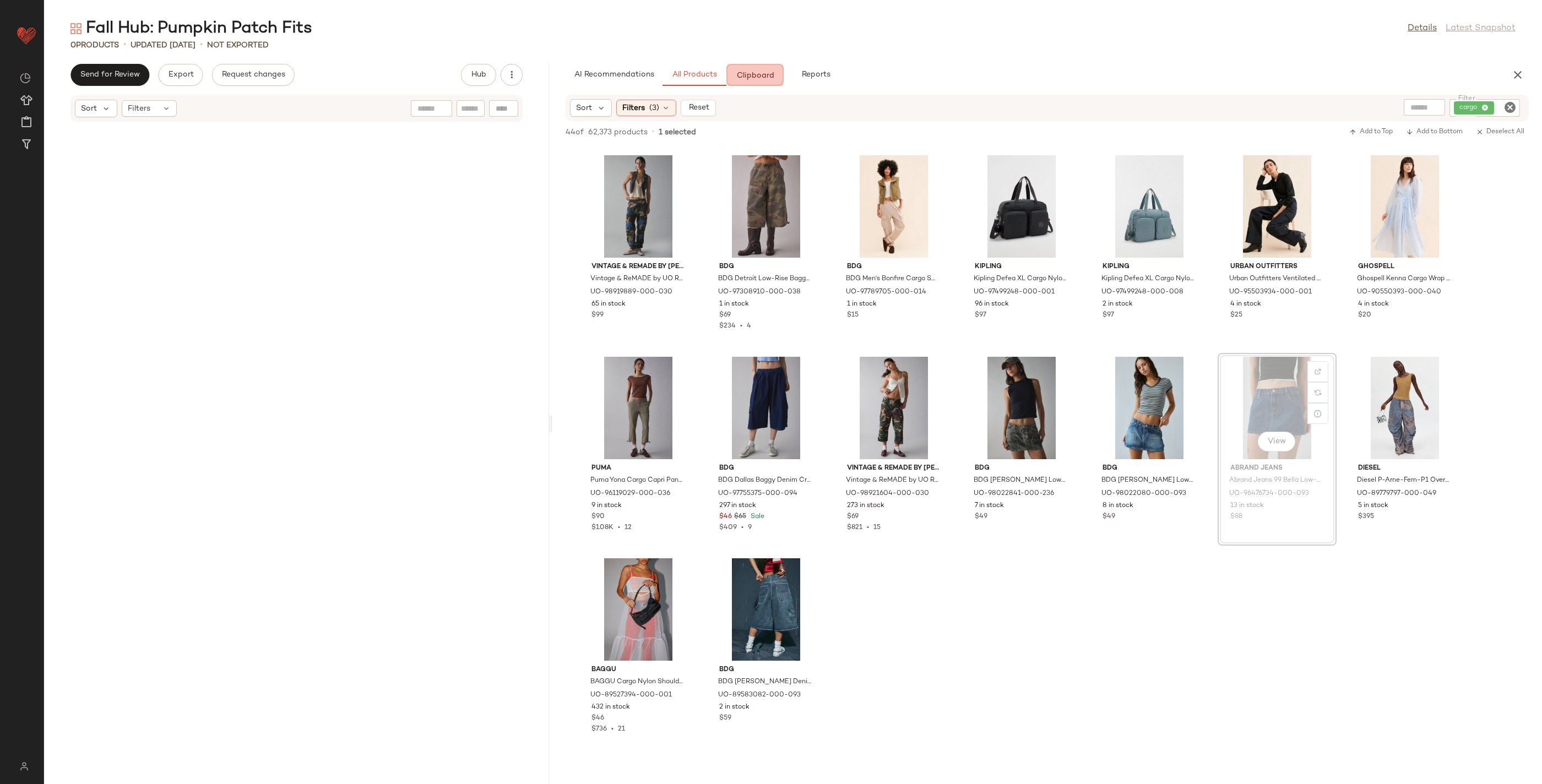
drag, startPoint x: 1289, startPoint y: 403, endPoint x: 1285, endPoint y: 399, distance: 5.7
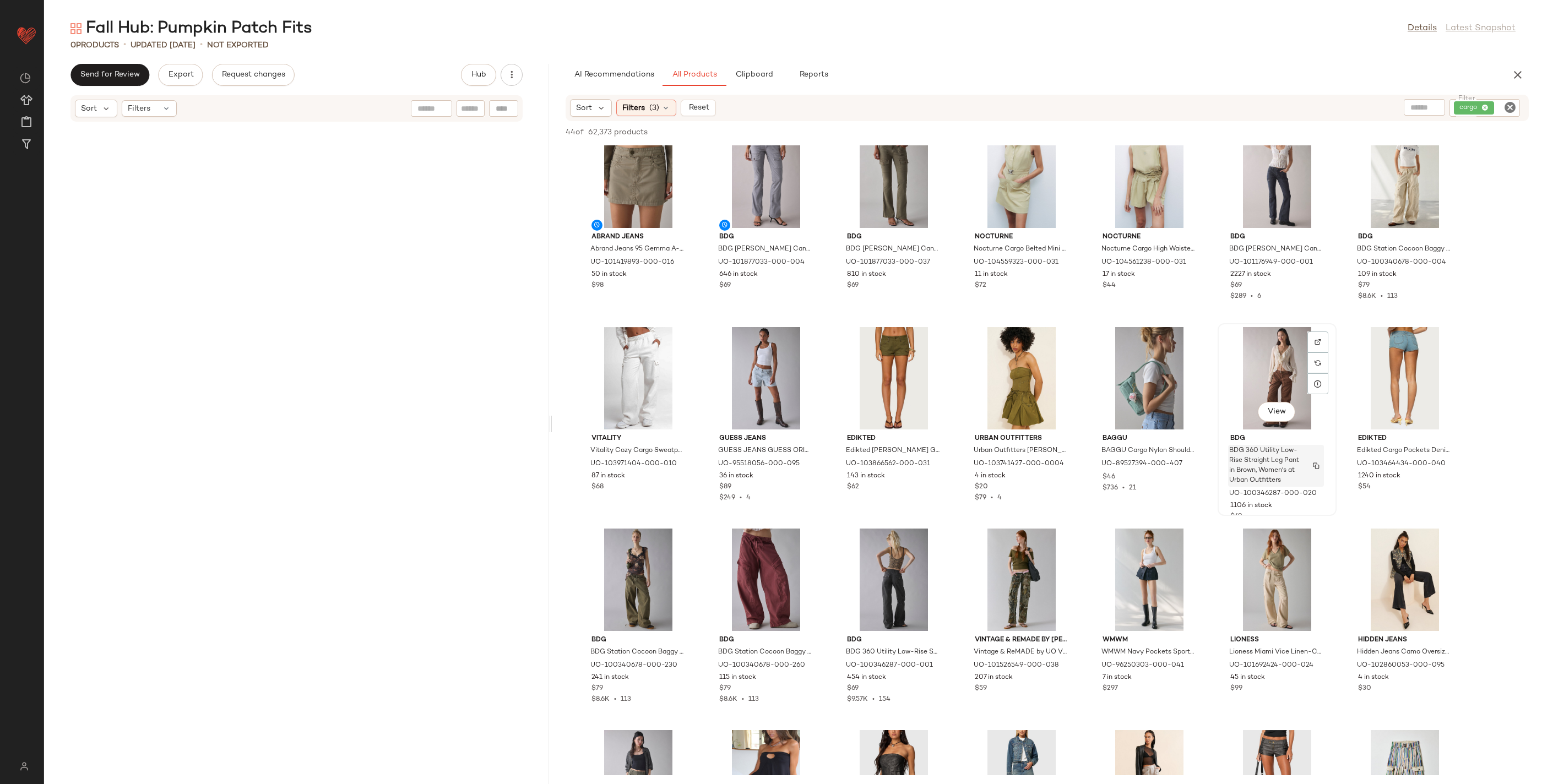
scroll to position [28, 0]
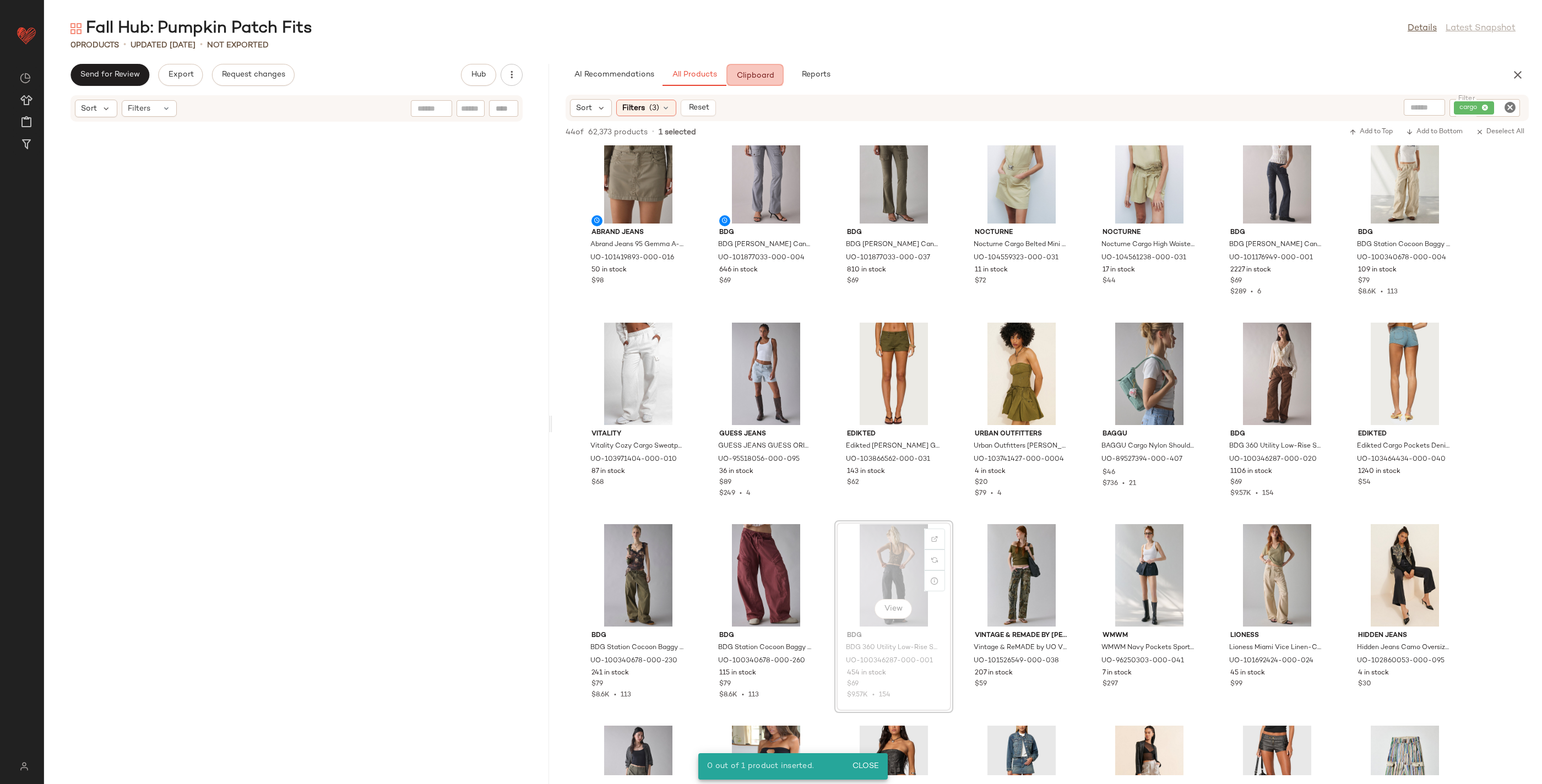
drag, startPoint x: 913, startPoint y: 564, endPoint x: 913, endPoint y: 558, distance: 6.0
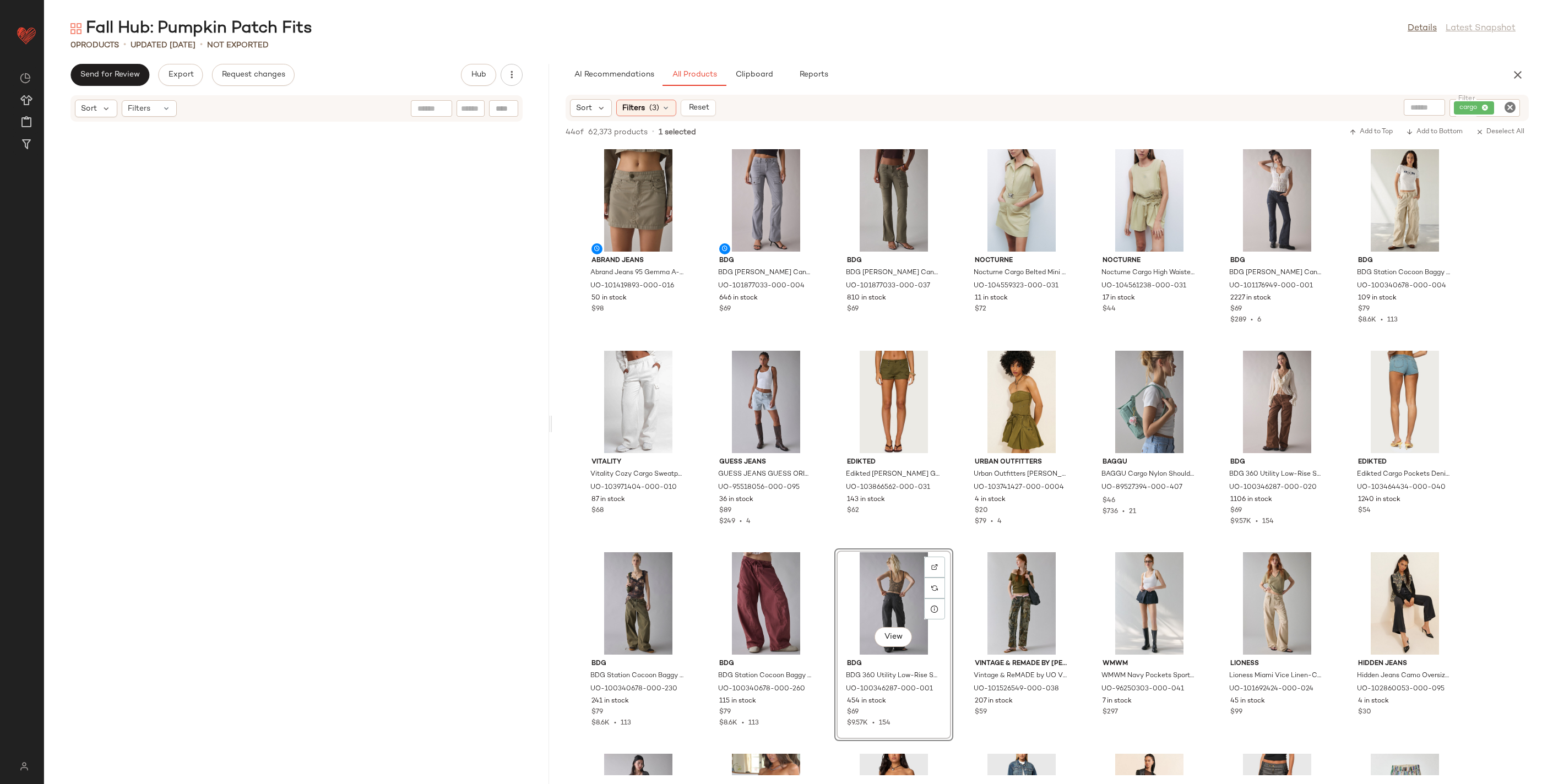
click at [1509, 102] on icon "Clear Filter" at bounding box center [1509, 107] width 13 height 13
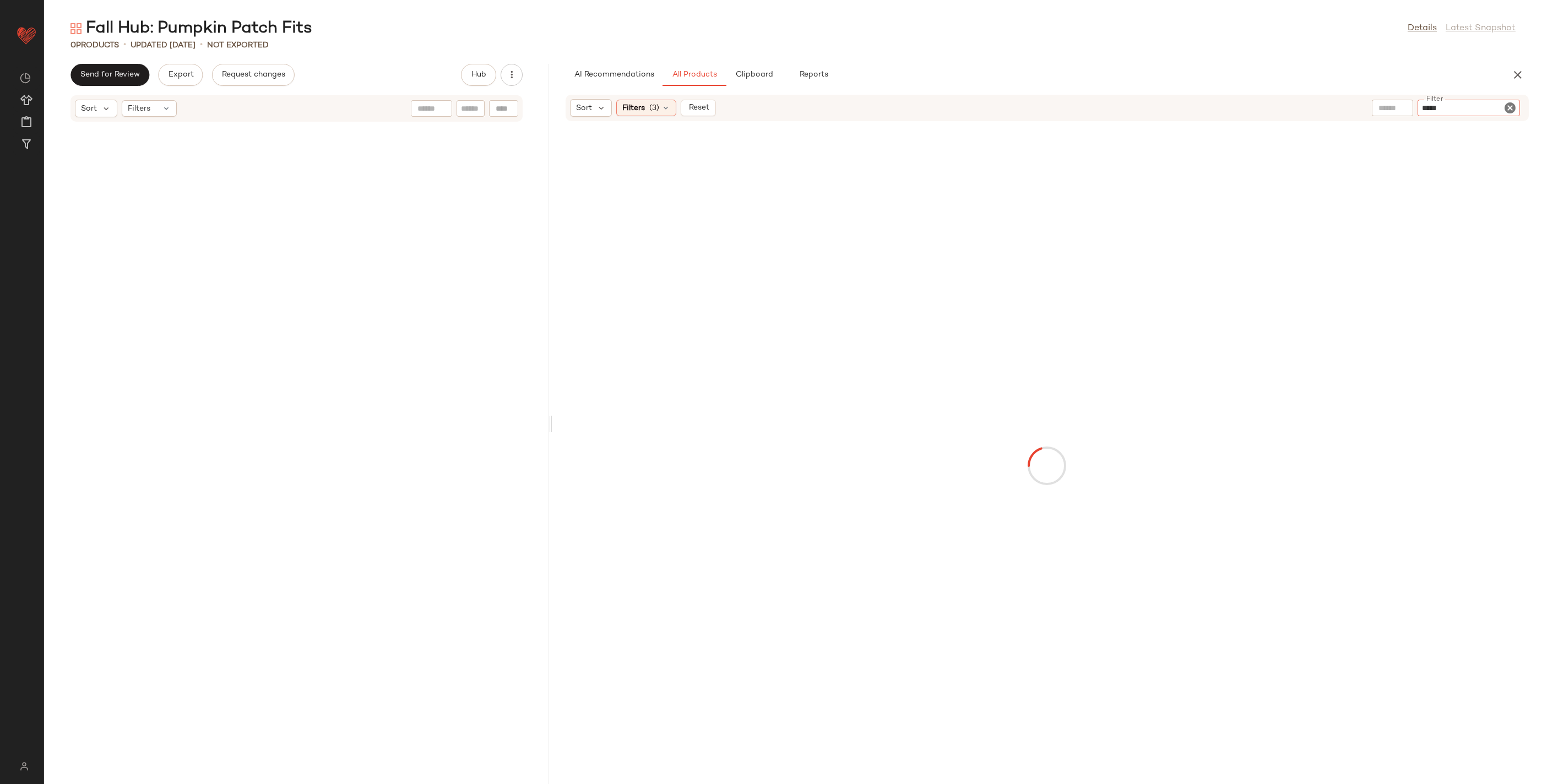
type input "******"
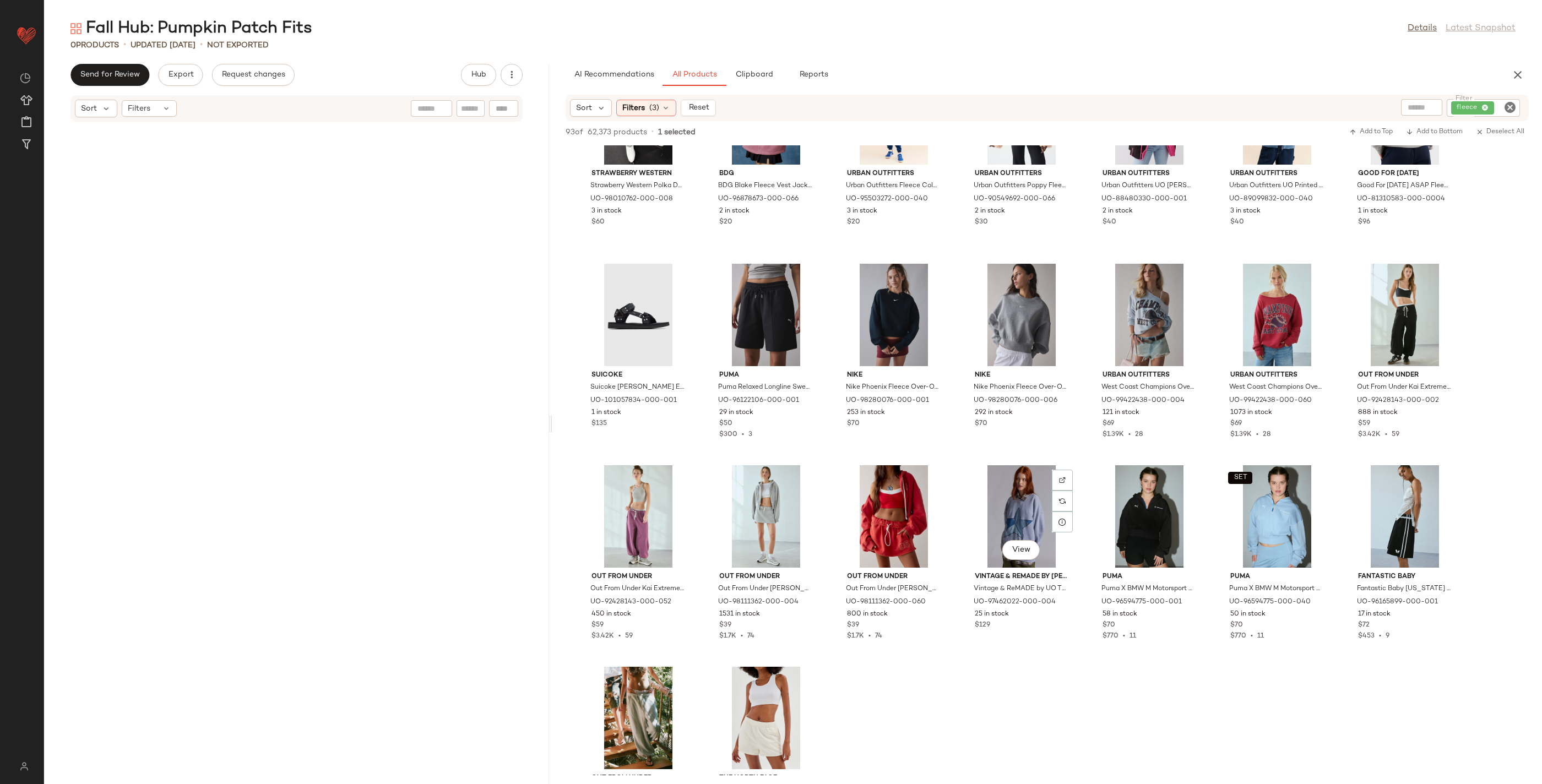
scroll to position [2062, 0]
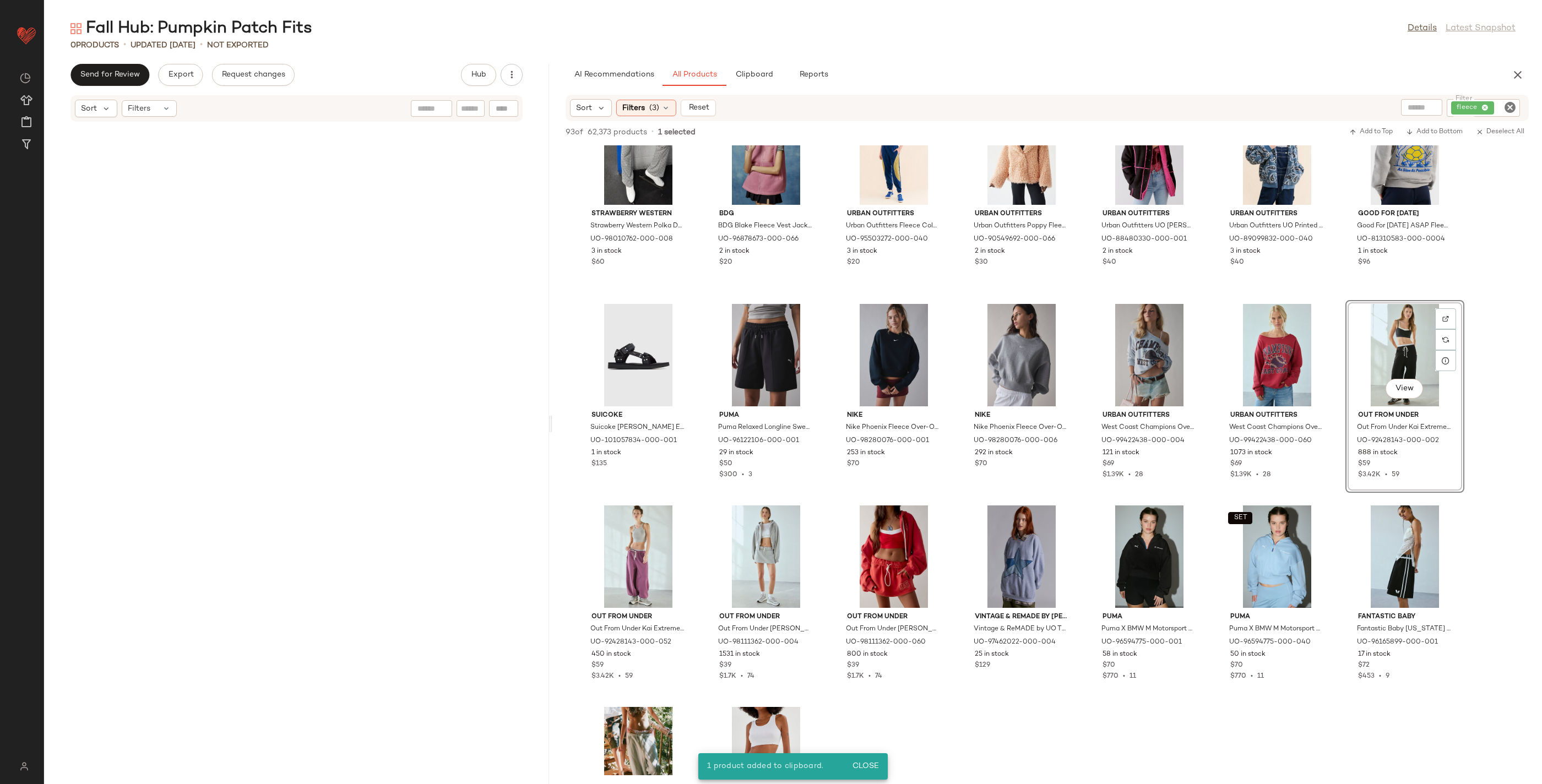
drag, startPoint x: 1364, startPoint y: 429, endPoint x: 1091, endPoint y: 1, distance: 507.7
click at [1513, 105] on icon "Clear Filter" at bounding box center [1509, 107] width 13 height 13
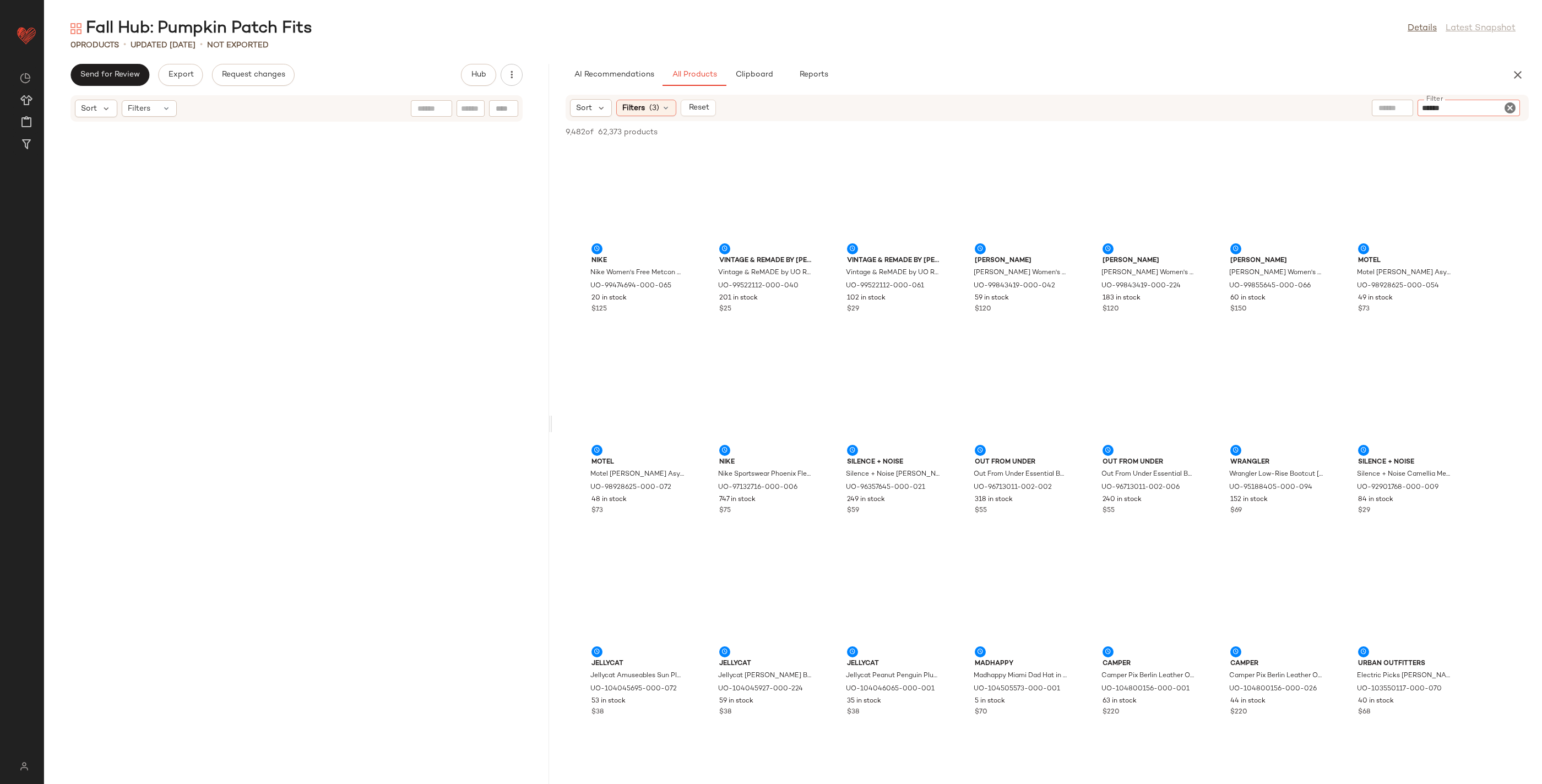
type input "*******"
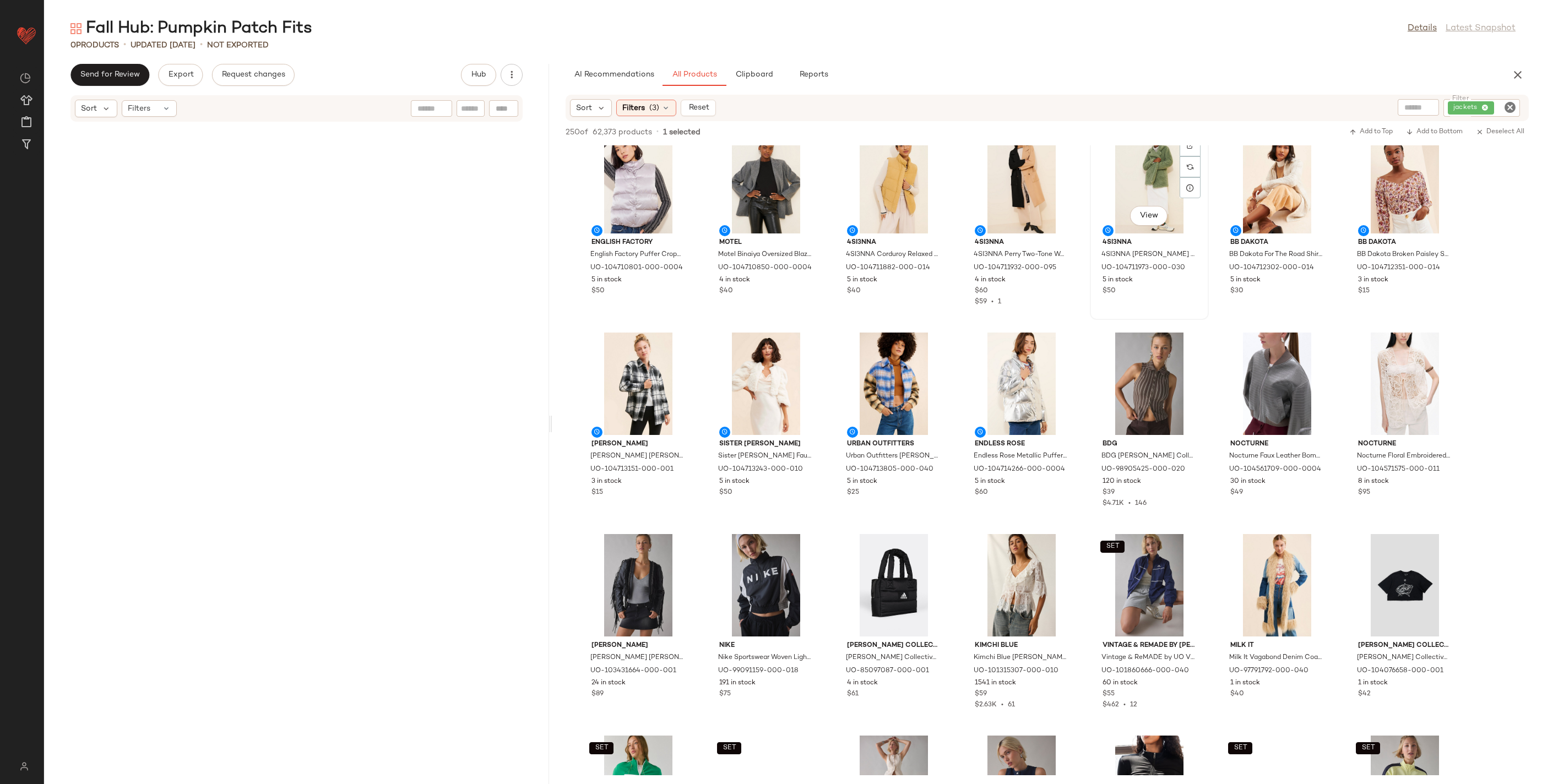
scroll to position [425, 0]
